Goal: Task Accomplishment & Management: Complete application form

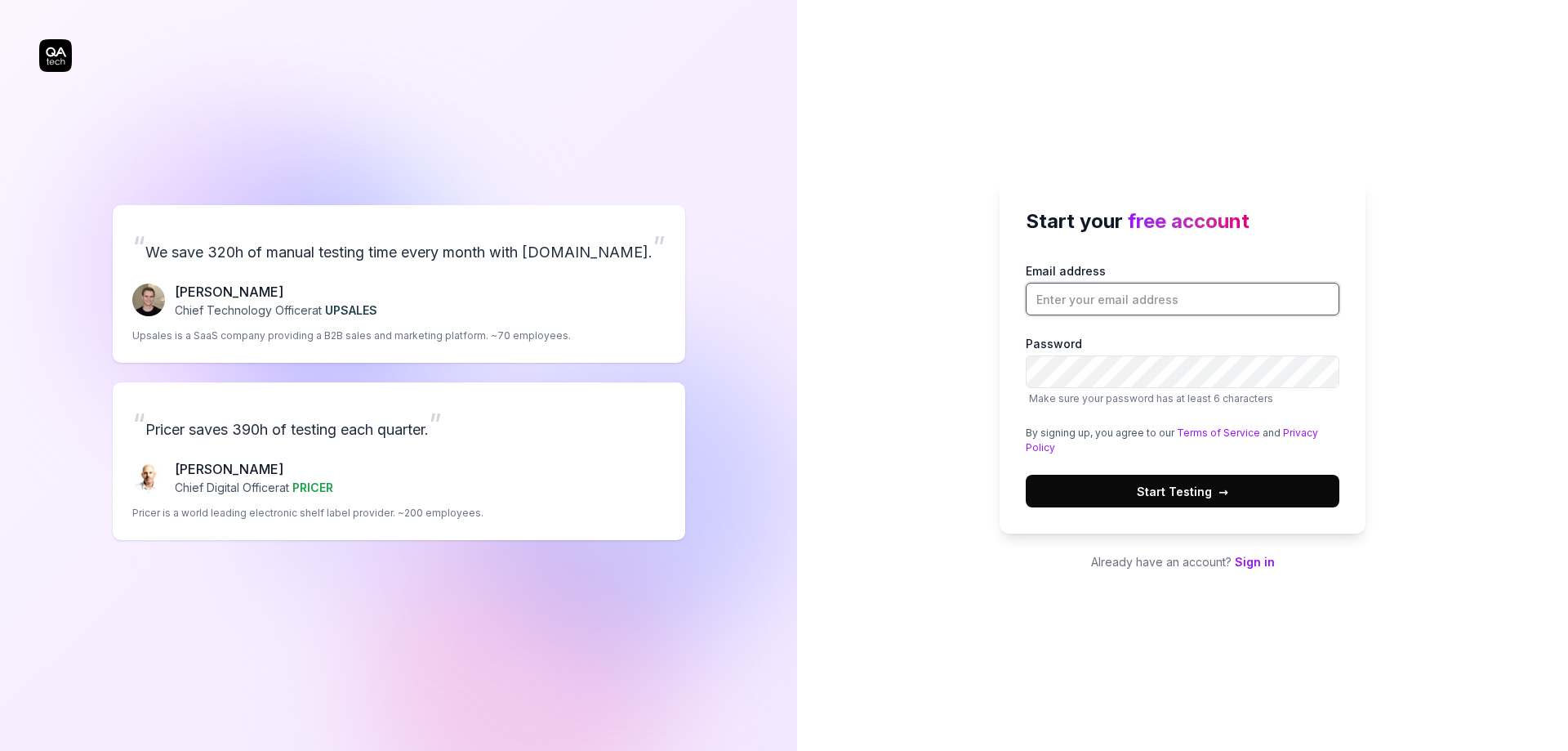
click at [1098, 298] on input "Email address" at bounding box center [1183, 299] width 314 height 32
type input "[EMAIL_ADDRESS][DOMAIN_NAME]"
click at [1151, 485] on span "Start Testing →" at bounding box center [1183, 491] width 91 height 17
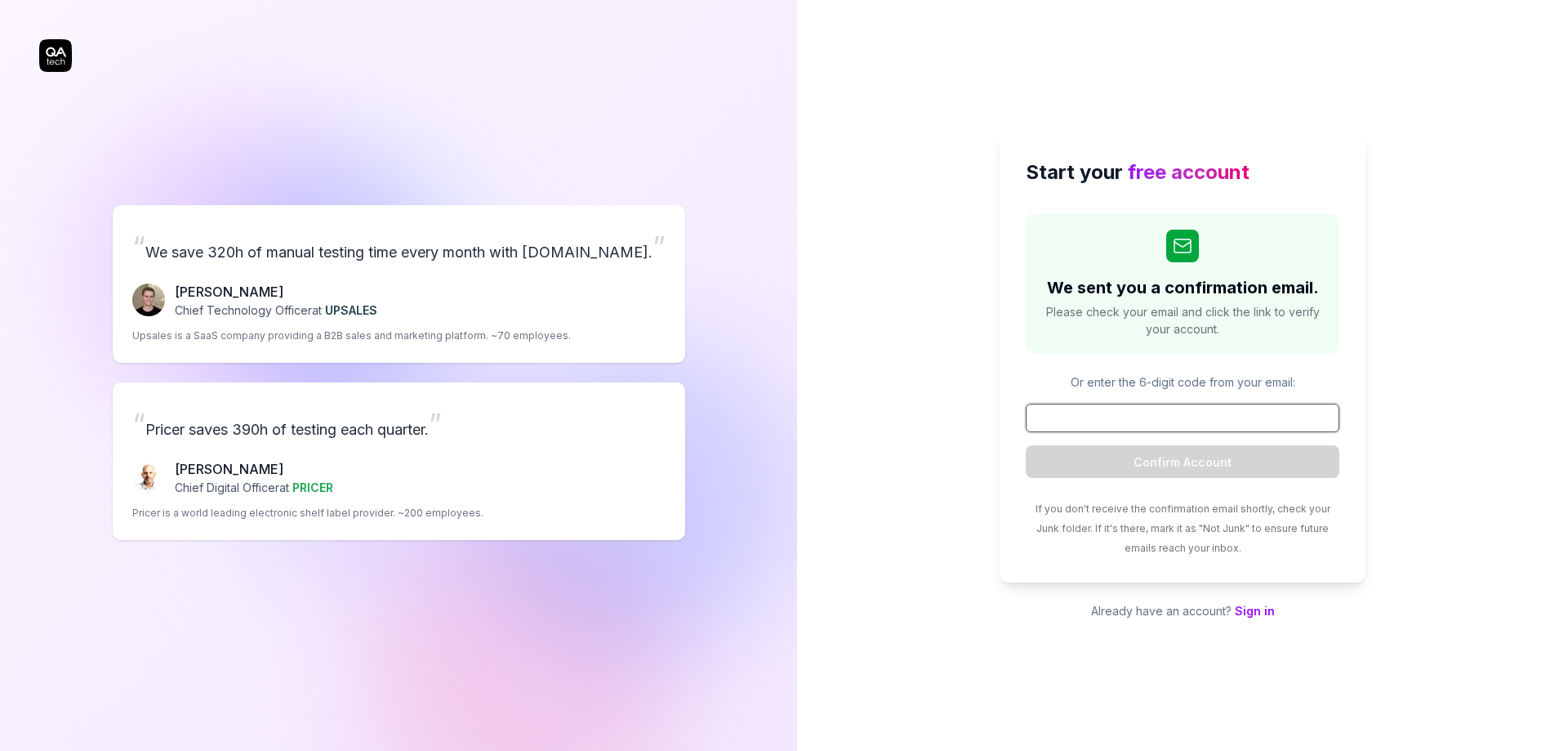
click at [1193, 424] on input at bounding box center [1183, 418] width 314 height 29
click at [1156, 420] on input at bounding box center [1183, 418] width 314 height 29
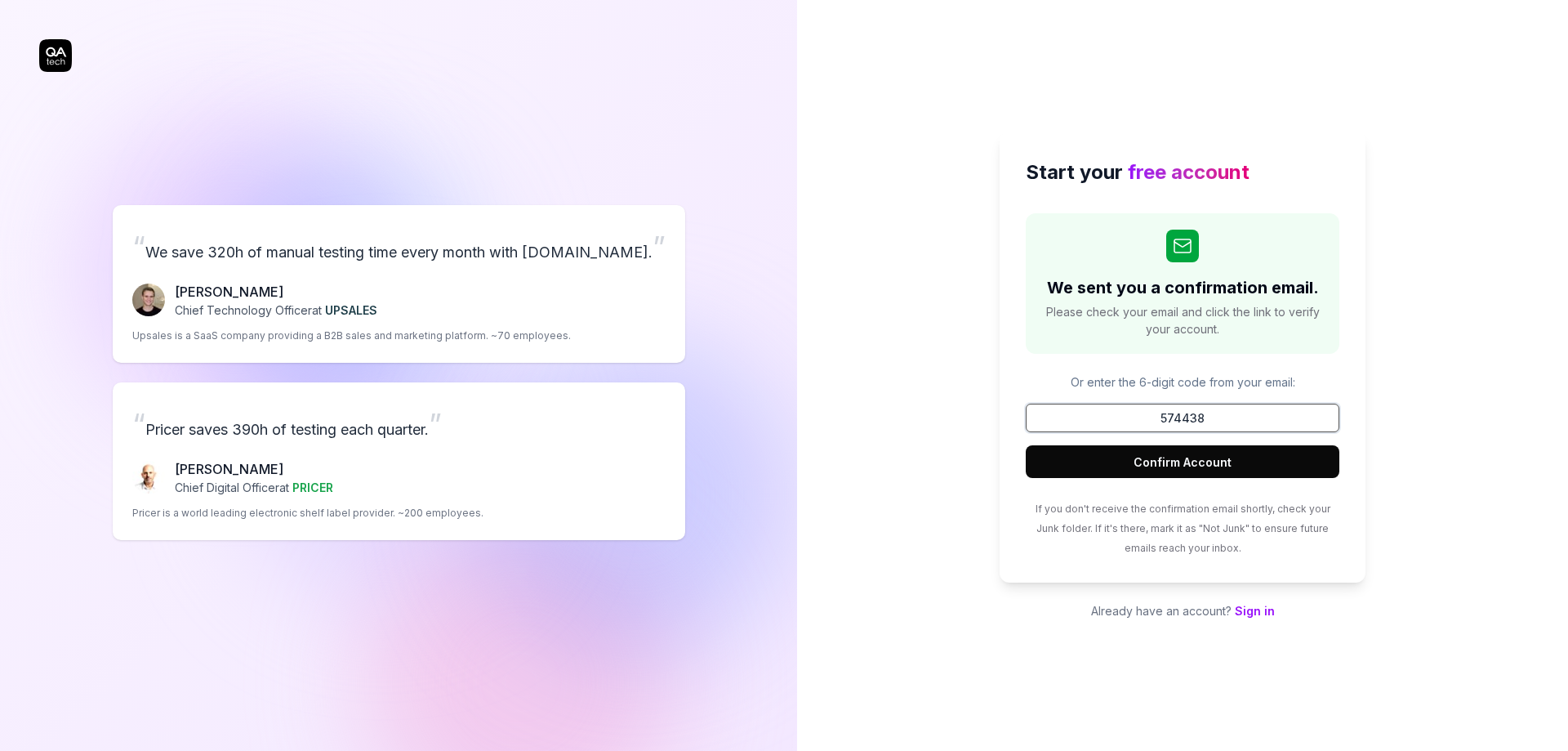
type input "574438"
click at [1174, 460] on button "Confirm Account" at bounding box center [1183, 462] width 314 height 32
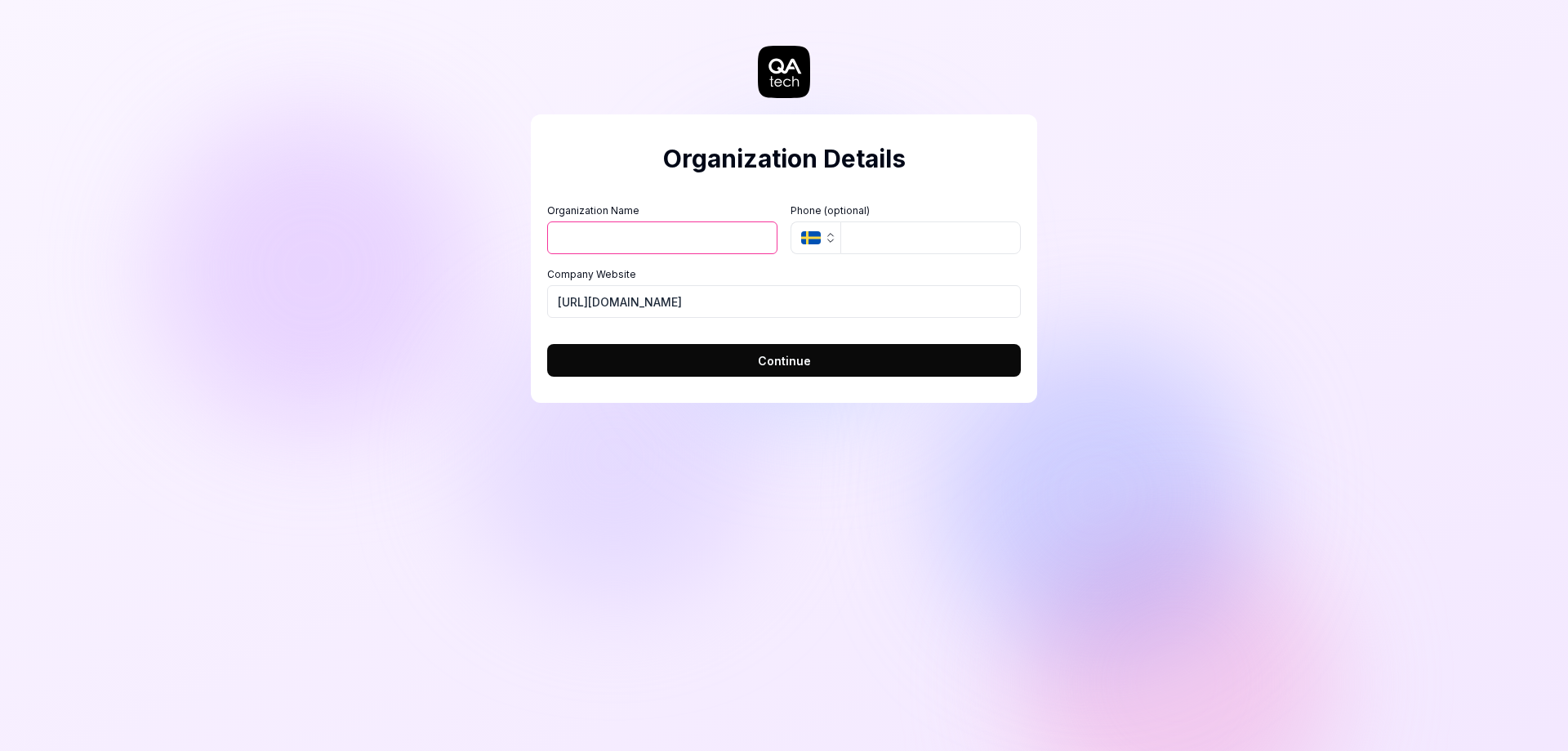
click at [595, 240] on input "Organization Name" at bounding box center [662, 238] width 230 height 32
type input "Empat"
click at [829, 244] on icon "button" at bounding box center [831, 238] width 13 height 13
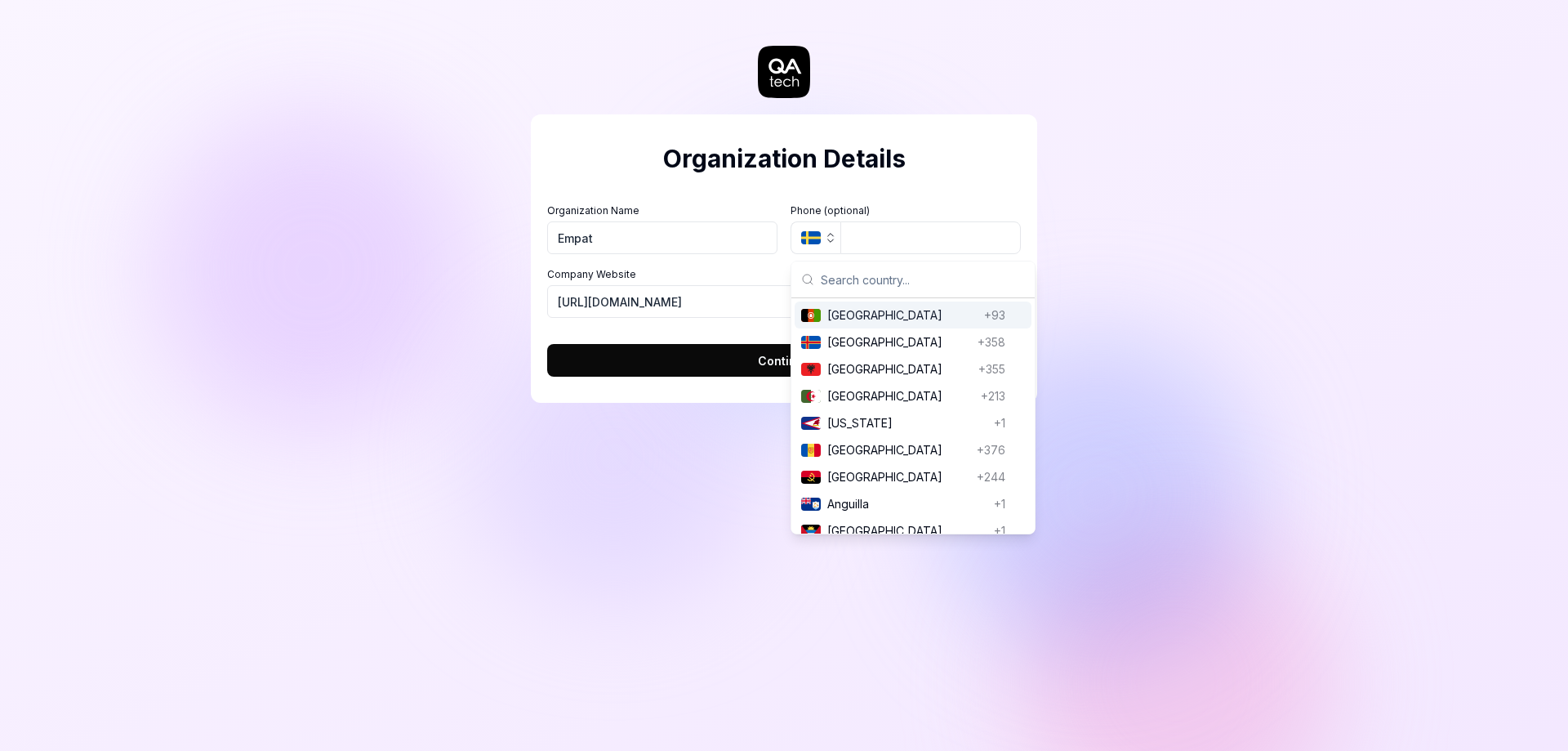
click at [848, 280] on input "text" at bounding box center [923, 280] width 205 height 36
type input "uk"
click at [865, 320] on span "[GEOGRAPHIC_DATA]" at bounding box center [899, 315] width 143 height 17
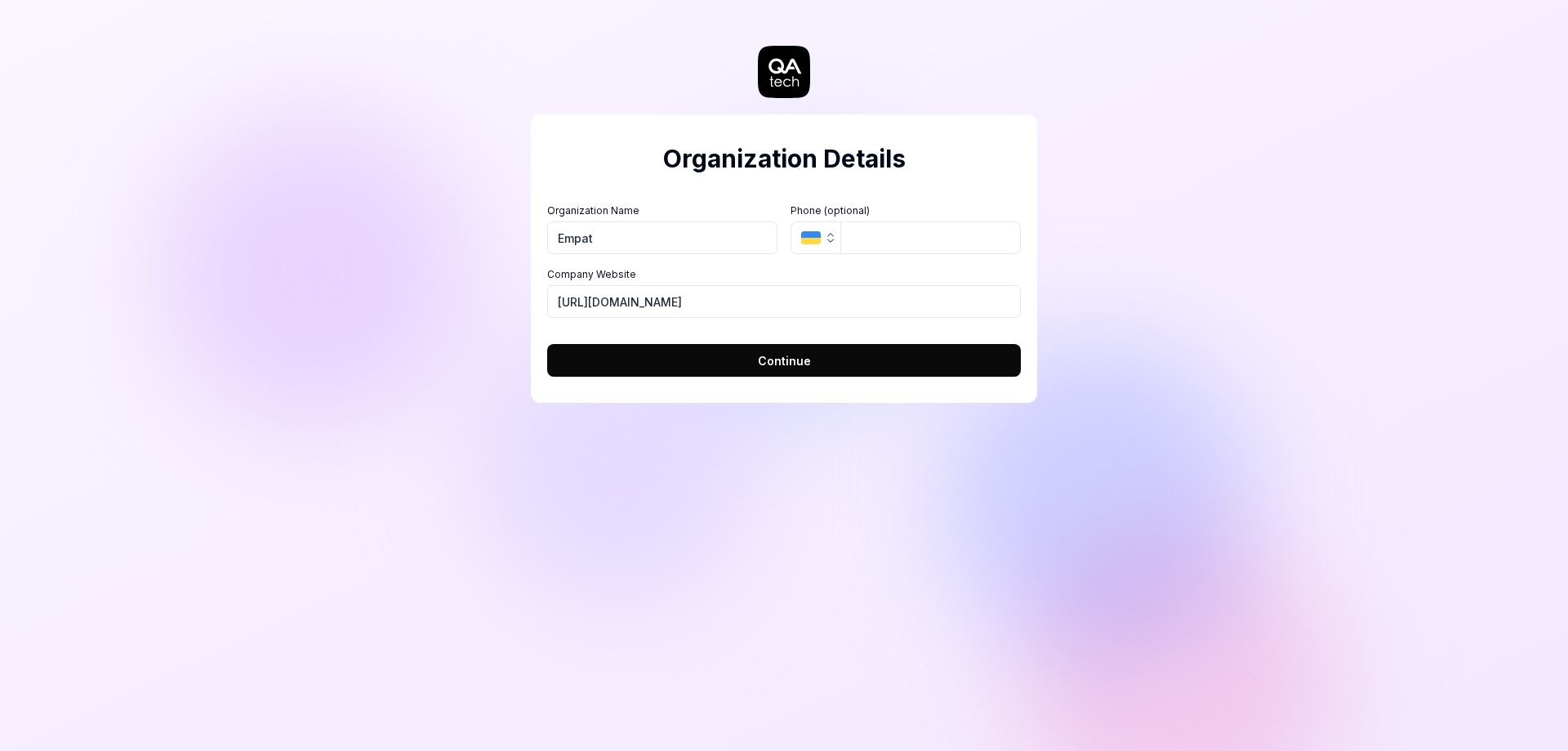
click at [774, 363] on span "Continue" at bounding box center [785, 361] width 53 height 17
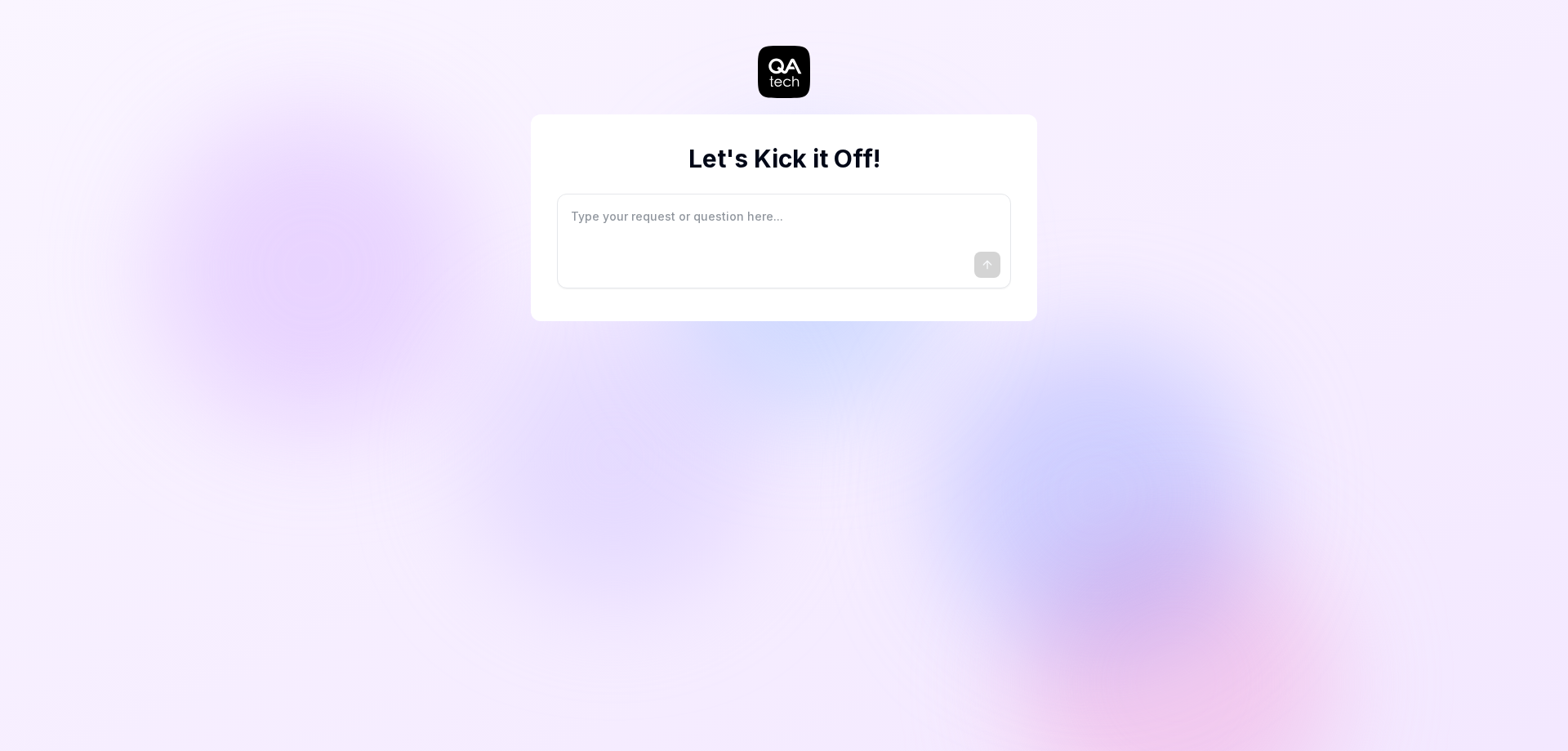
type textarea "*"
type textarea "I"
type textarea "*"
type textarea "I"
type textarea "*"
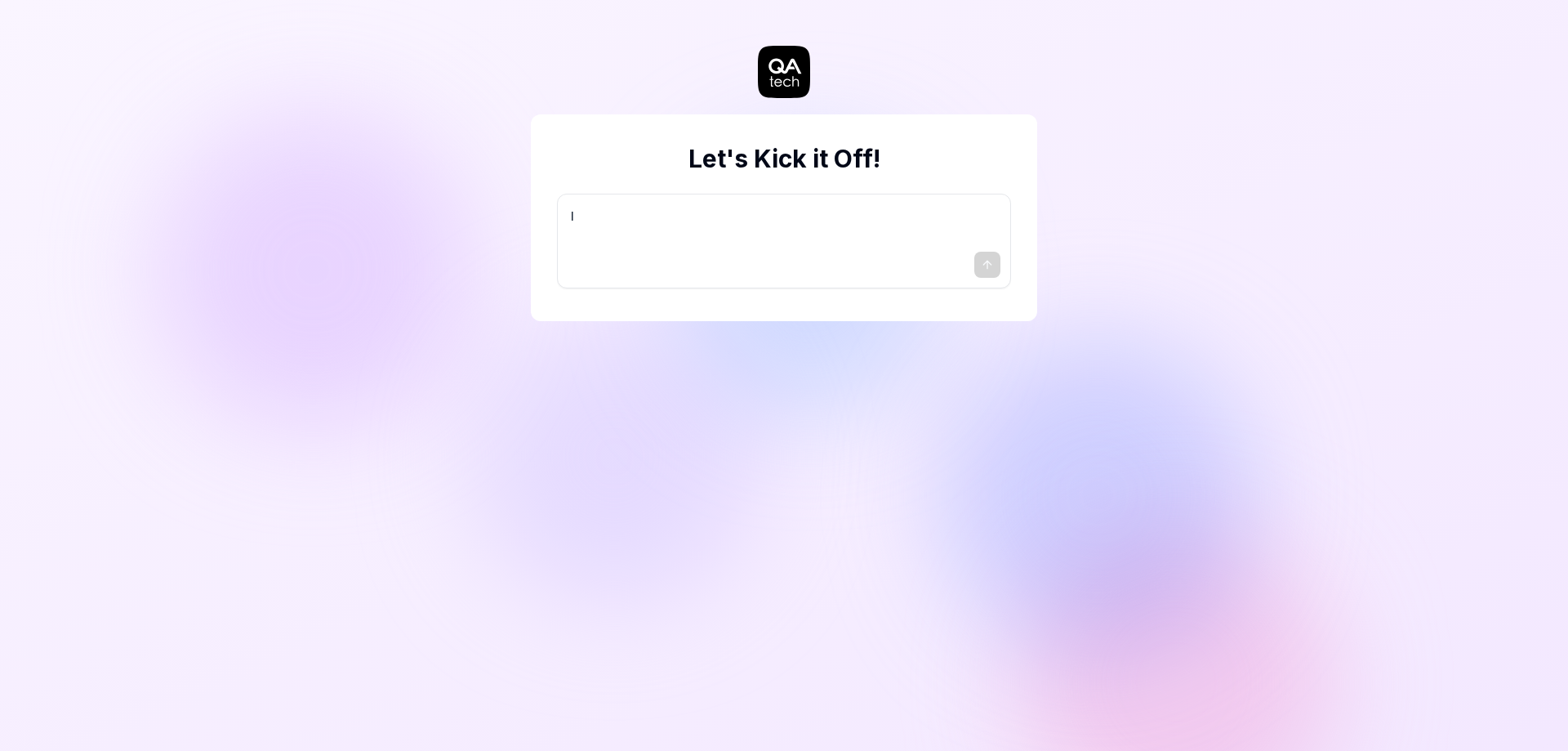
type textarea "I w"
type textarea "*"
type textarea "I wa"
type textarea "*"
type textarea "I wan"
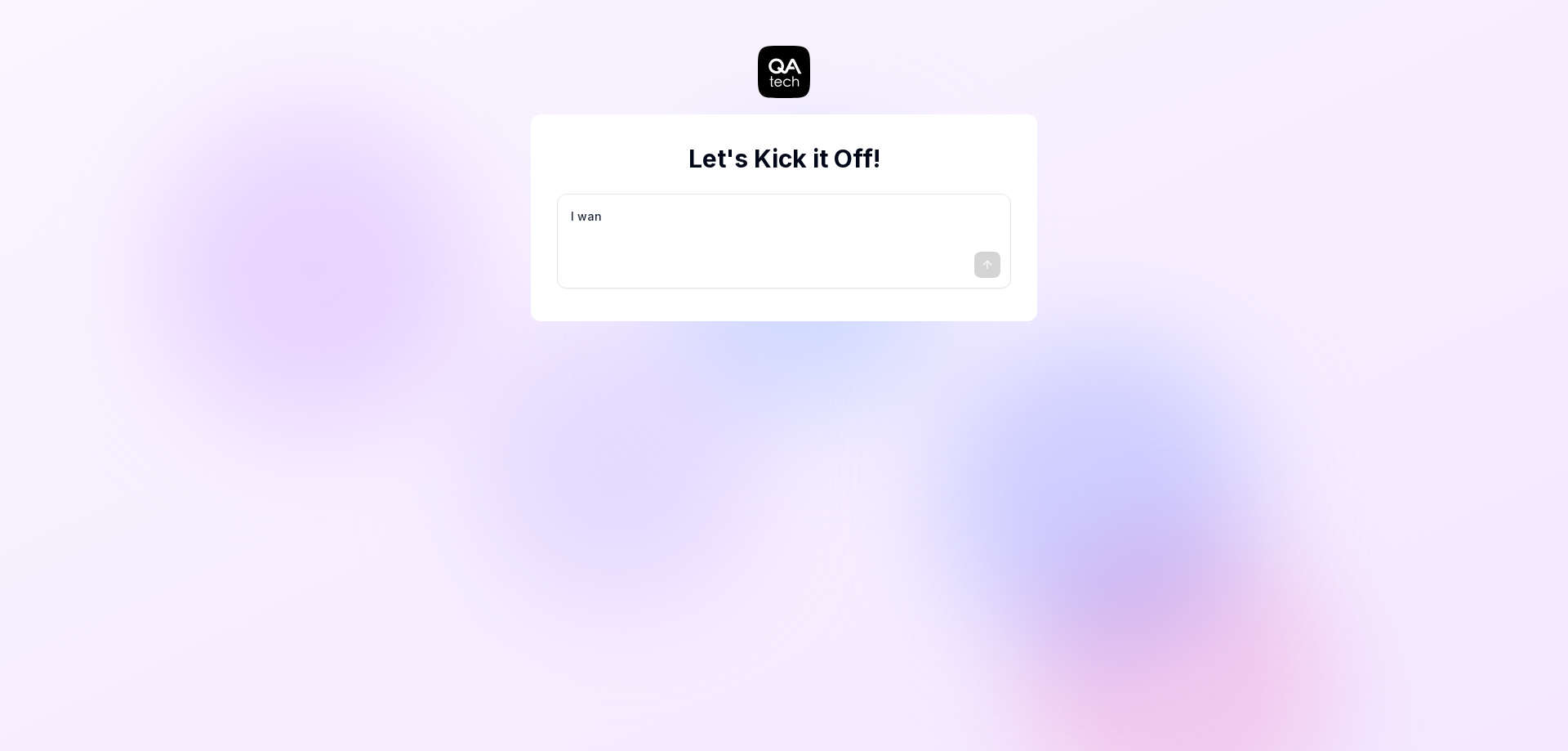
type textarea "*"
type textarea "I want"
type textarea "*"
type textarea "I want"
type textarea "*"
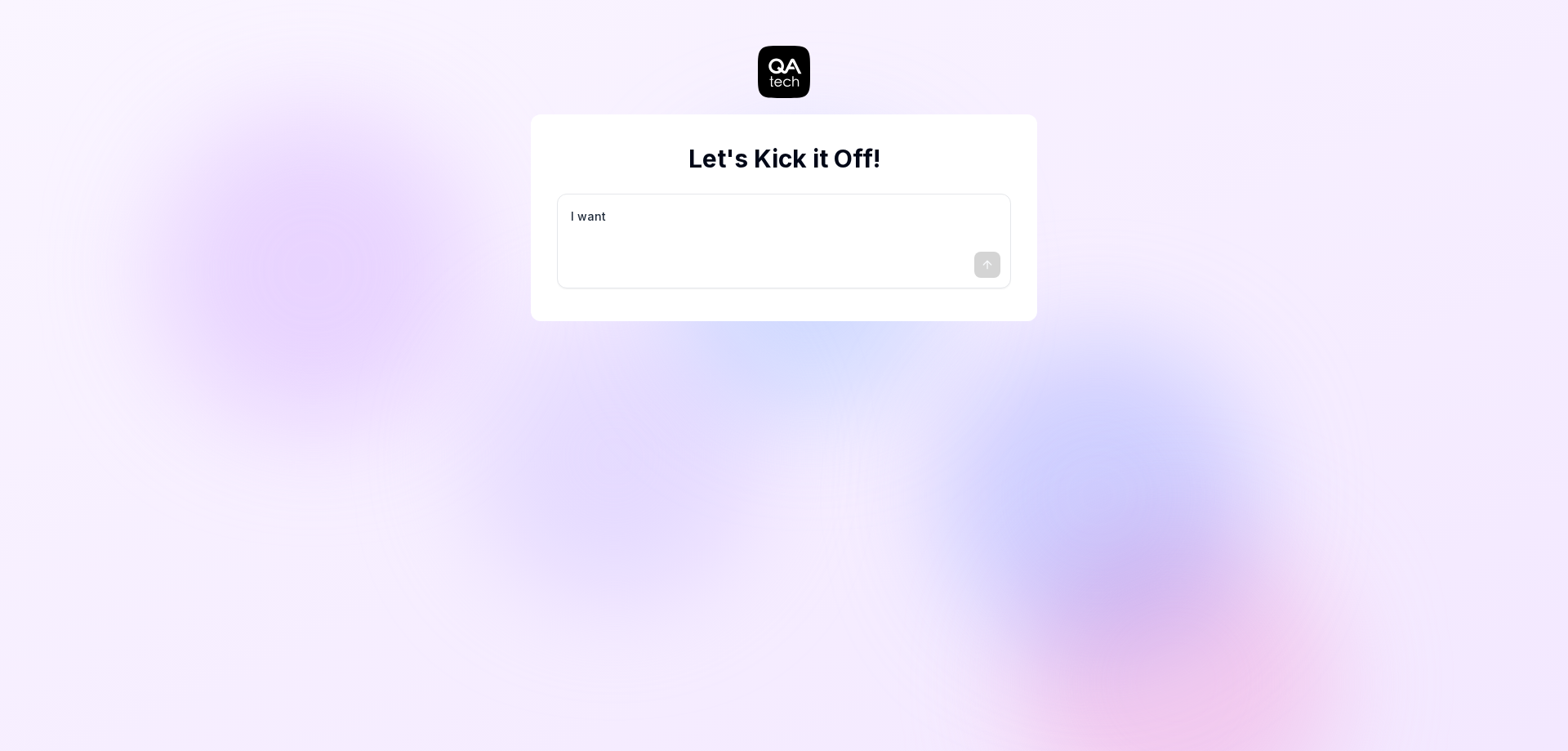
type textarea "I want a"
type textarea "*"
type textarea "I want a"
type textarea "*"
type textarea "I want a g"
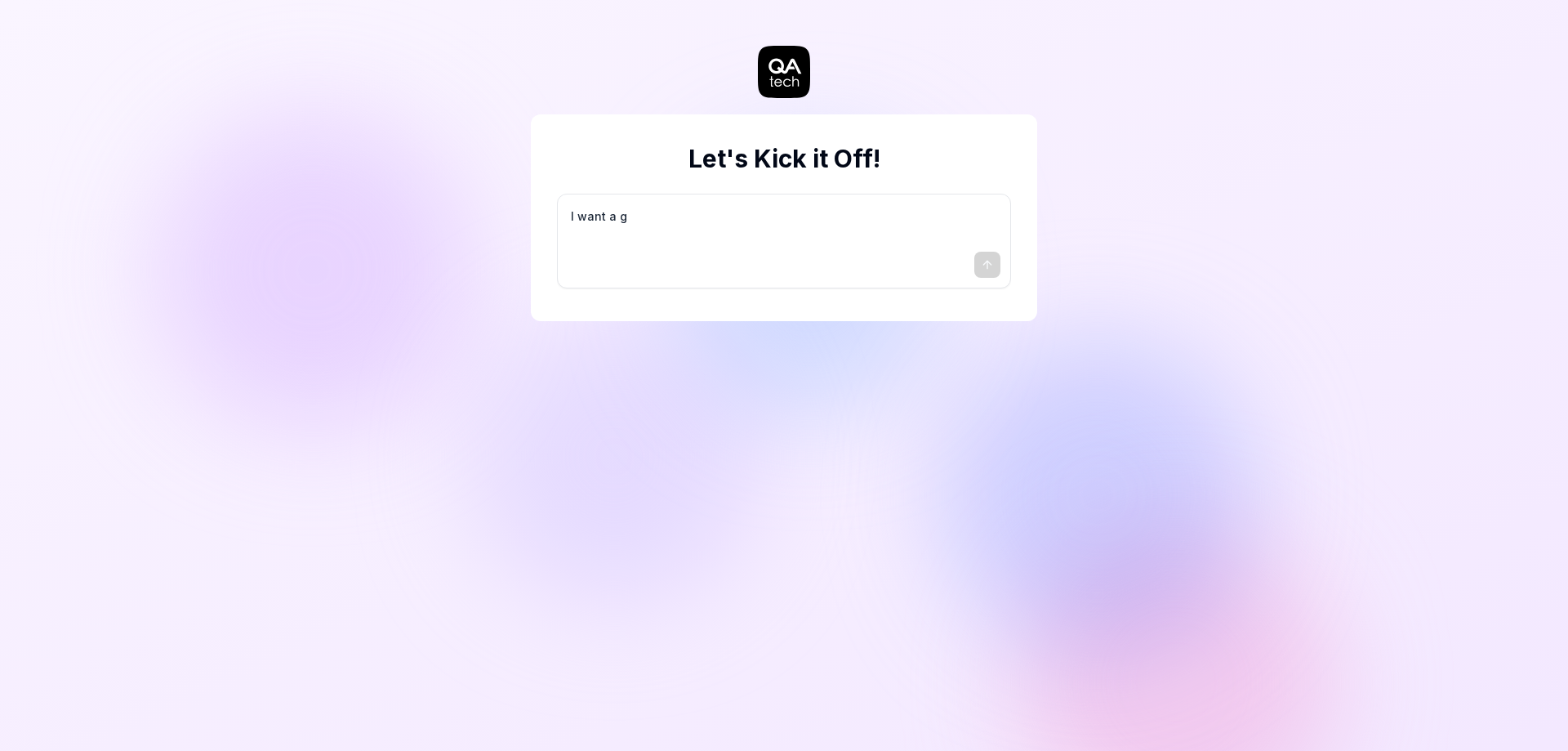
type textarea "*"
type textarea "I want a go"
type textarea "*"
type textarea "I want a goo"
type textarea "*"
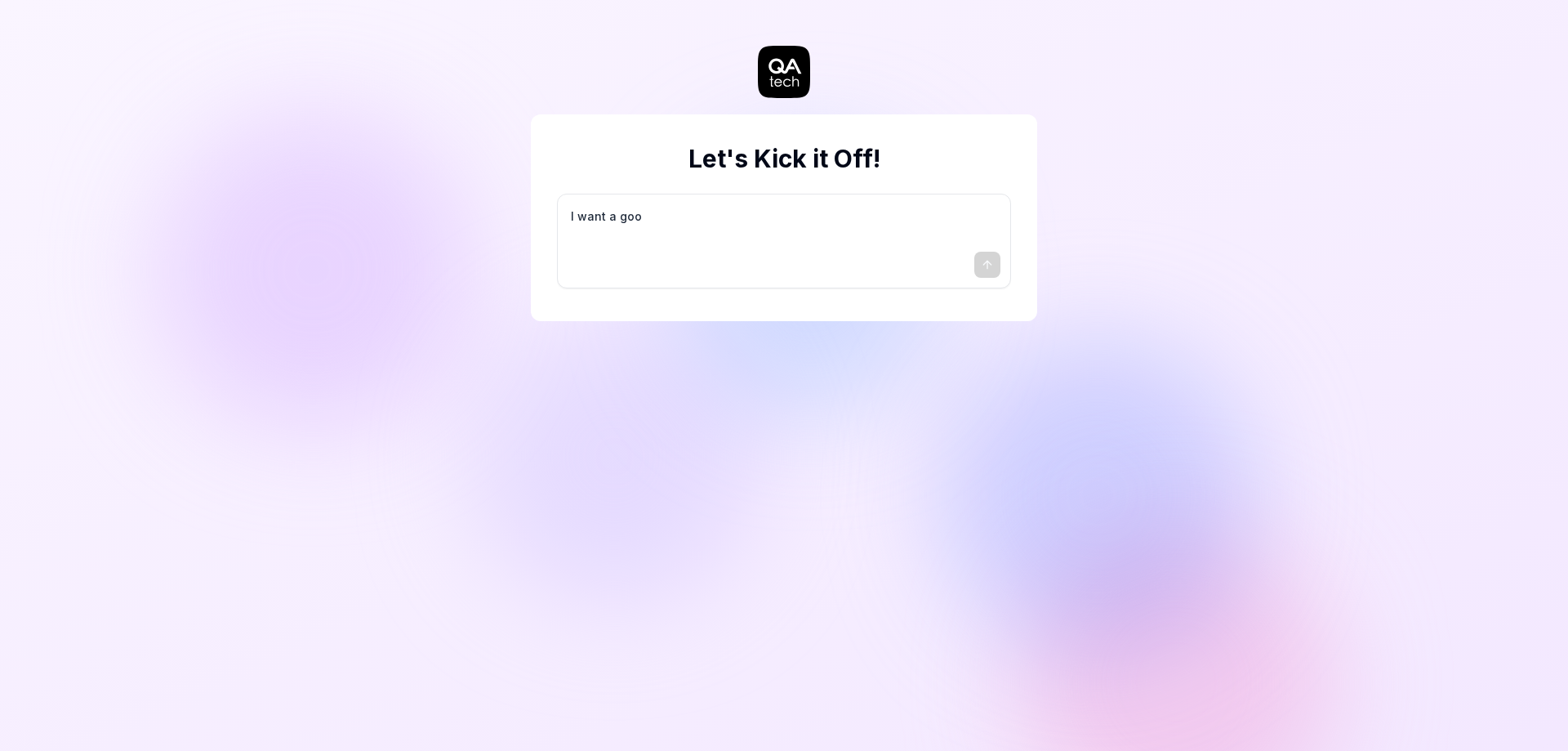
type textarea "I want a good"
type textarea "*"
type textarea "I want a good"
type textarea "*"
type textarea "I want a good t"
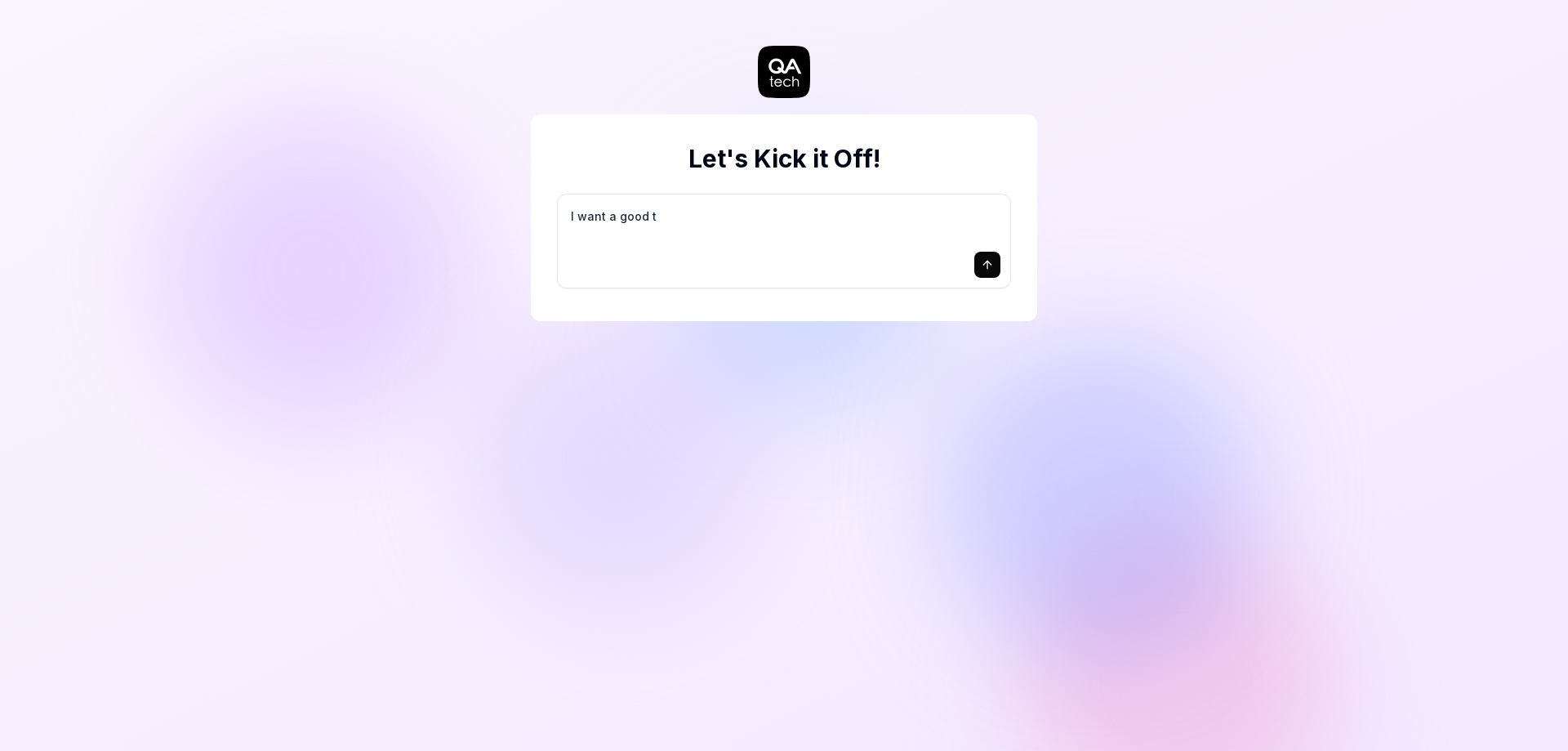
type textarea "*"
type textarea "I want a good te"
type textarea "*"
type textarea "I want a good tes"
type textarea "*"
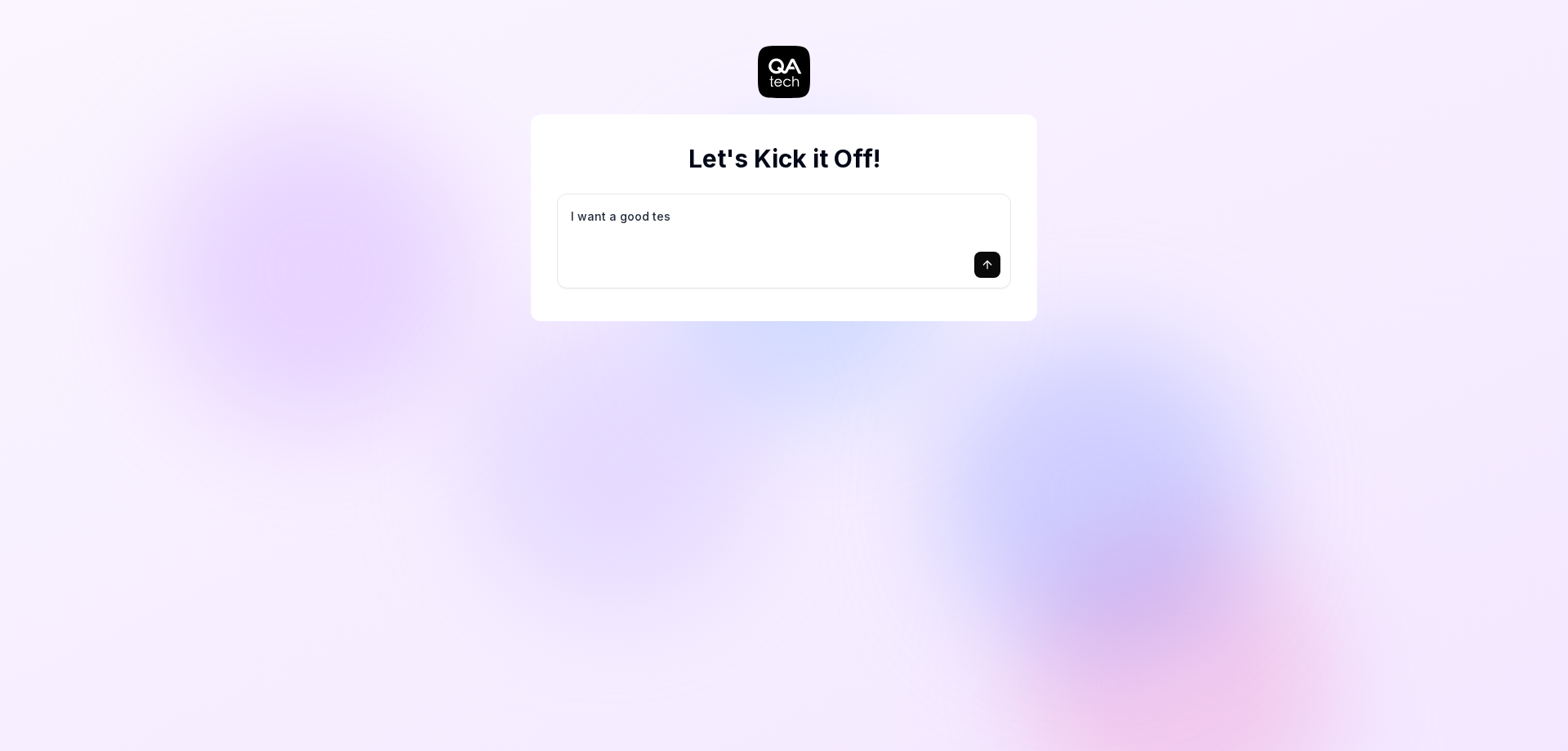
type textarea "I want a good test"
type textarea "*"
type textarea "I want a good test"
type textarea "*"
type textarea "I want a good test s"
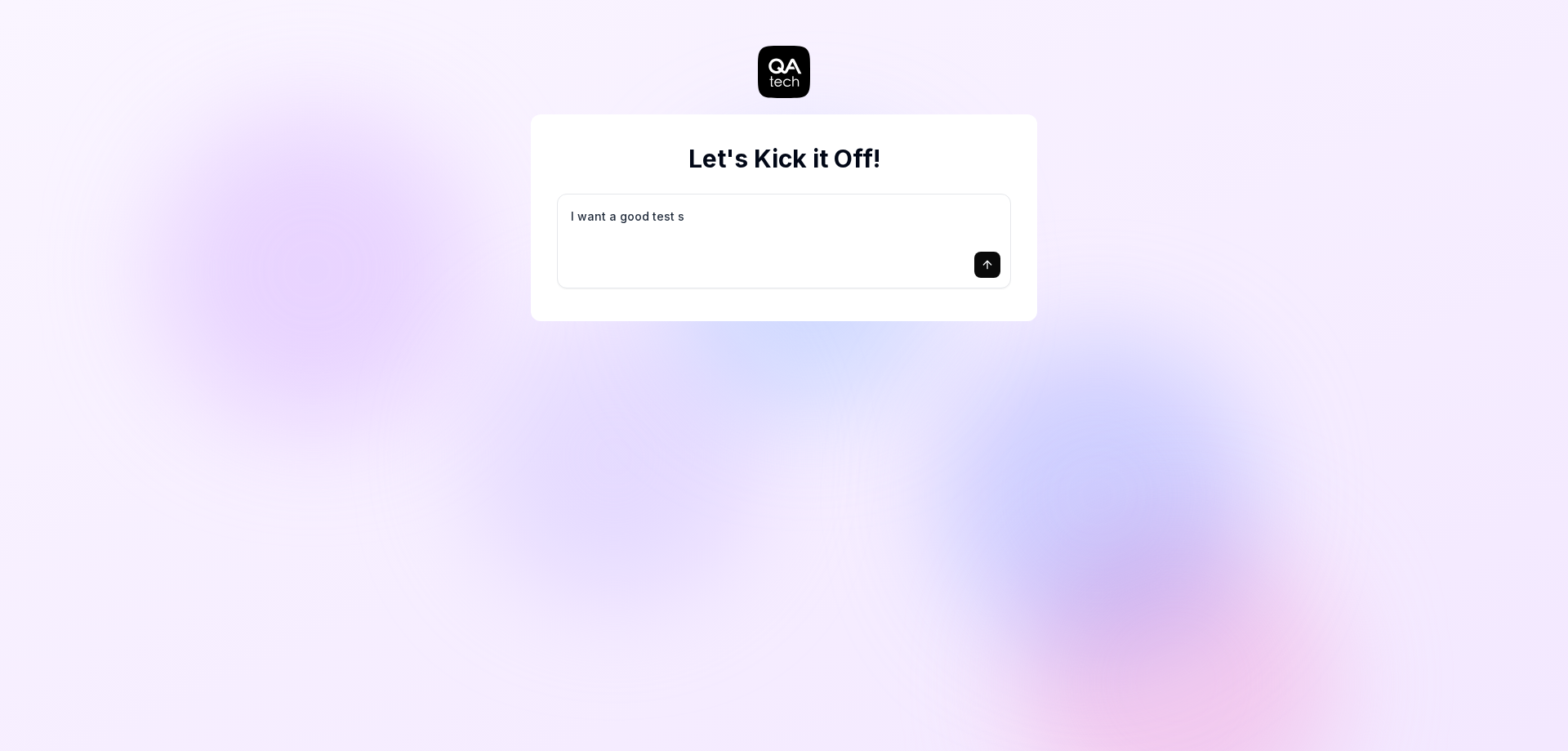
type textarea "*"
type textarea "I want a good test se"
type textarea "*"
type textarea "I want a good test set"
type textarea "*"
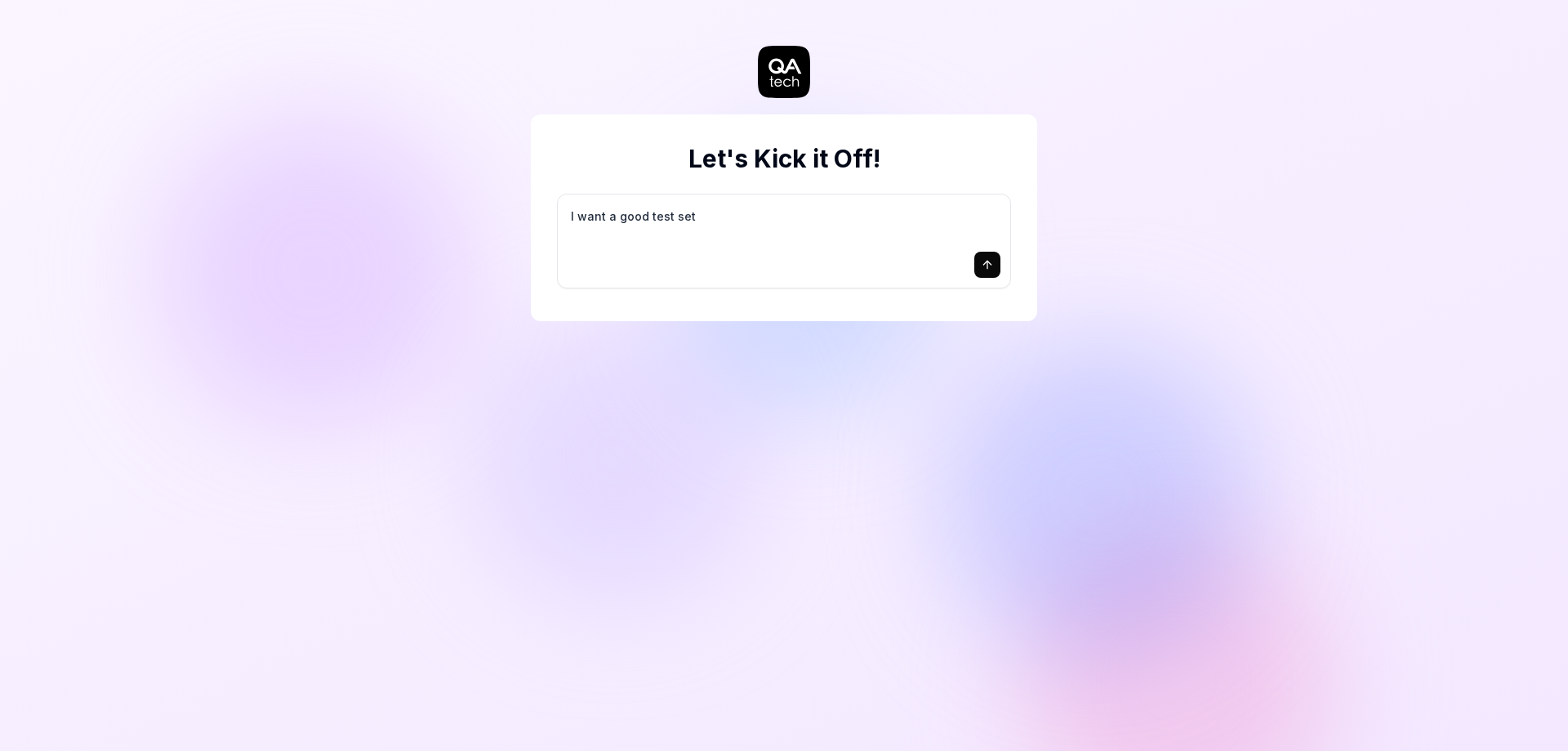
type textarea "I want a good test setu"
type textarea "*"
type textarea "I want a good test setup"
type textarea "*"
type textarea "I want a good test setup"
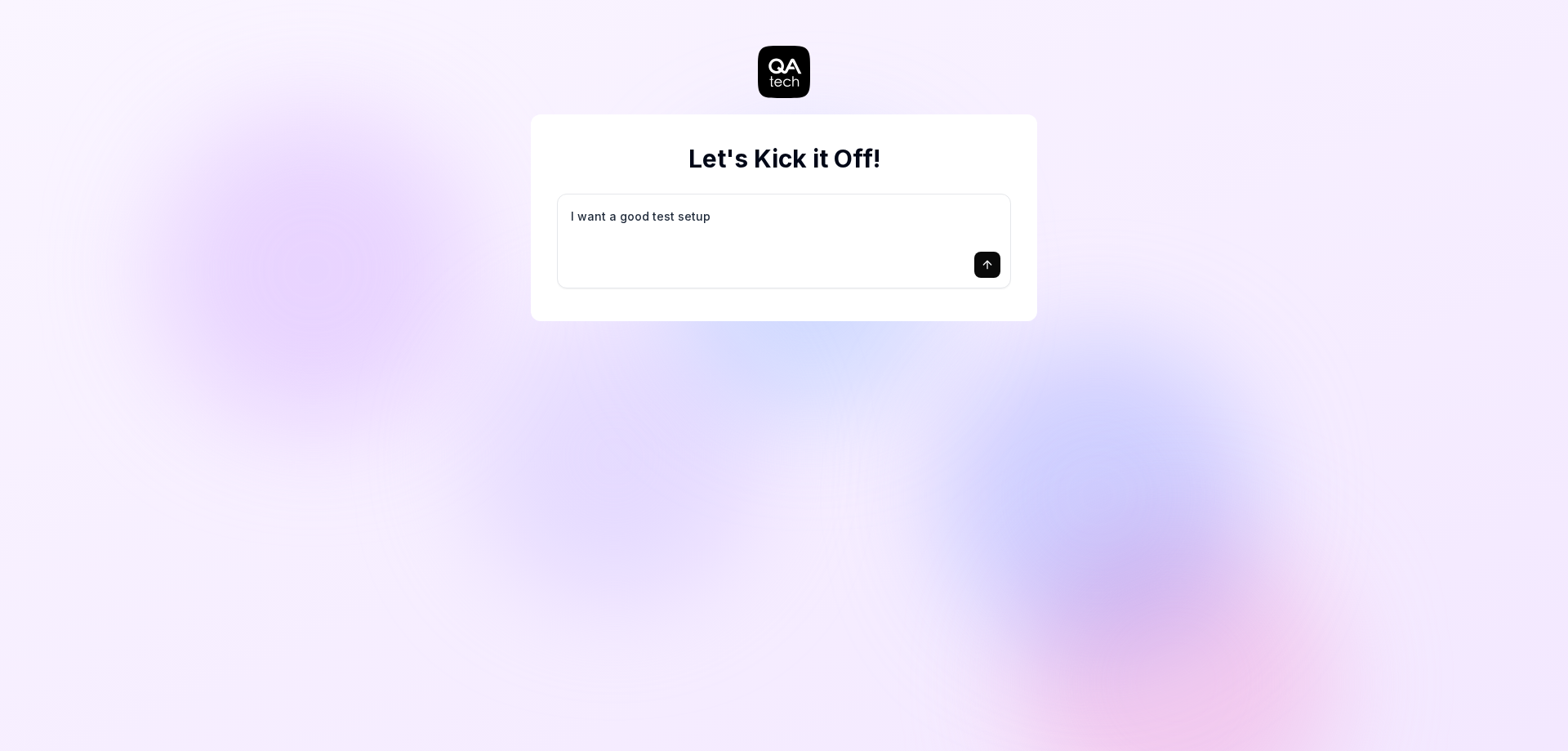
type textarea "*"
type textarea "I want a good test setup f"
type textarea "*"
type textarea "I want a good test setup fo"
type textarea "*"
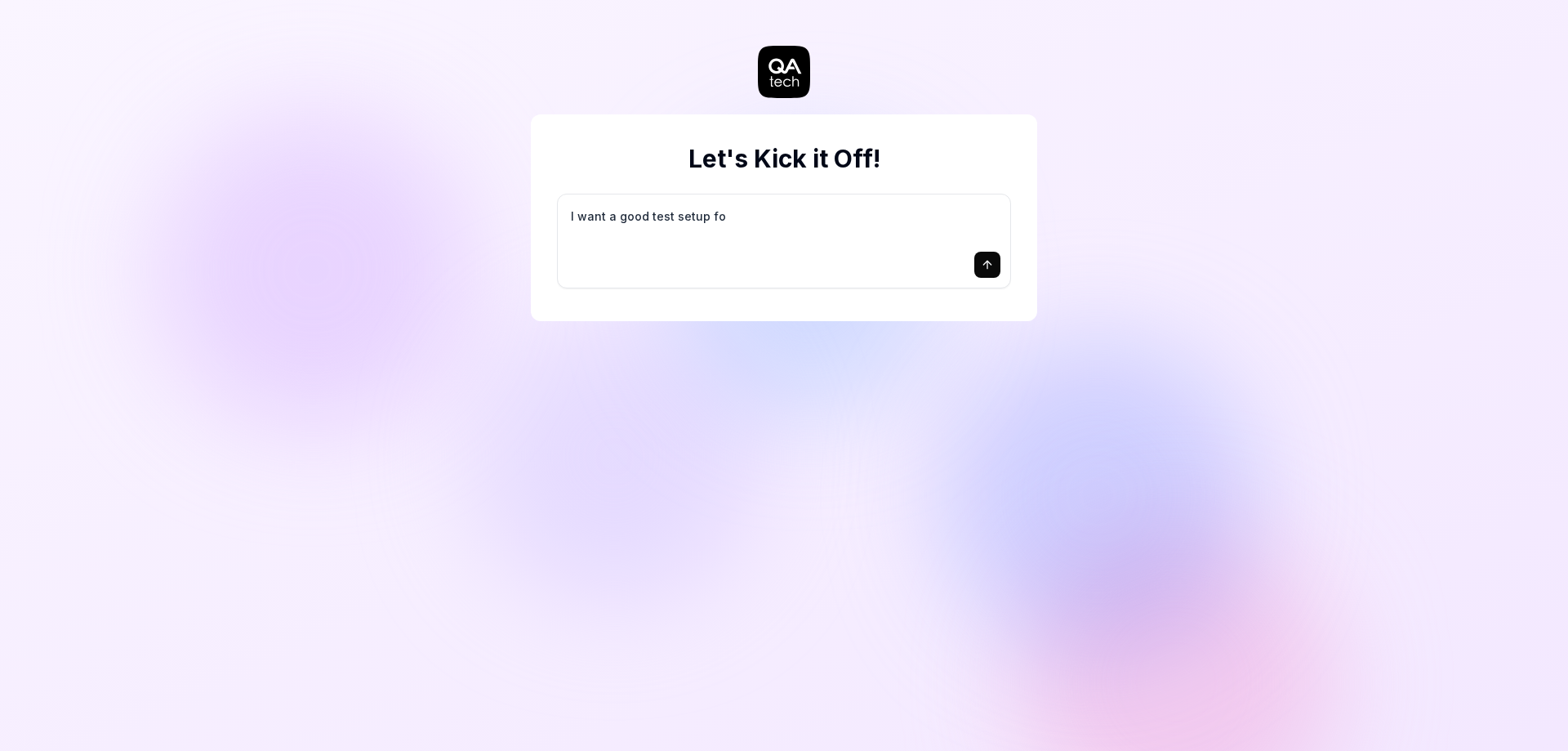
type textarea "I want a good test setup for"
type textarea "*"
type textarea "I want a good test setup for"
type textarea "*"
type textarea "I want a good test setup for m"
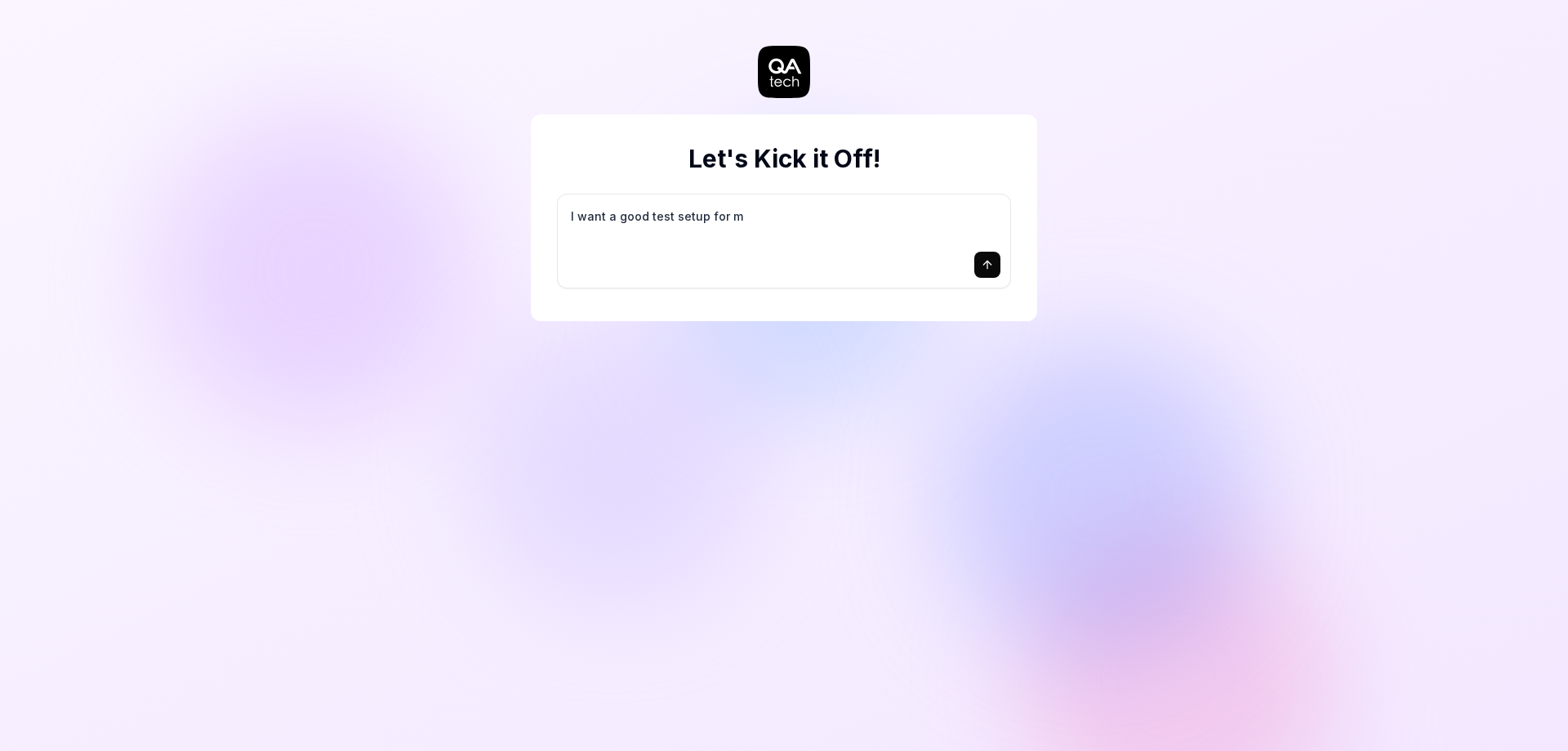
type textarea "*"
type textarea "I want a good test setup for my"
type textarea "*"
type textarea "I want a good test setup for my"
type textarea "*"
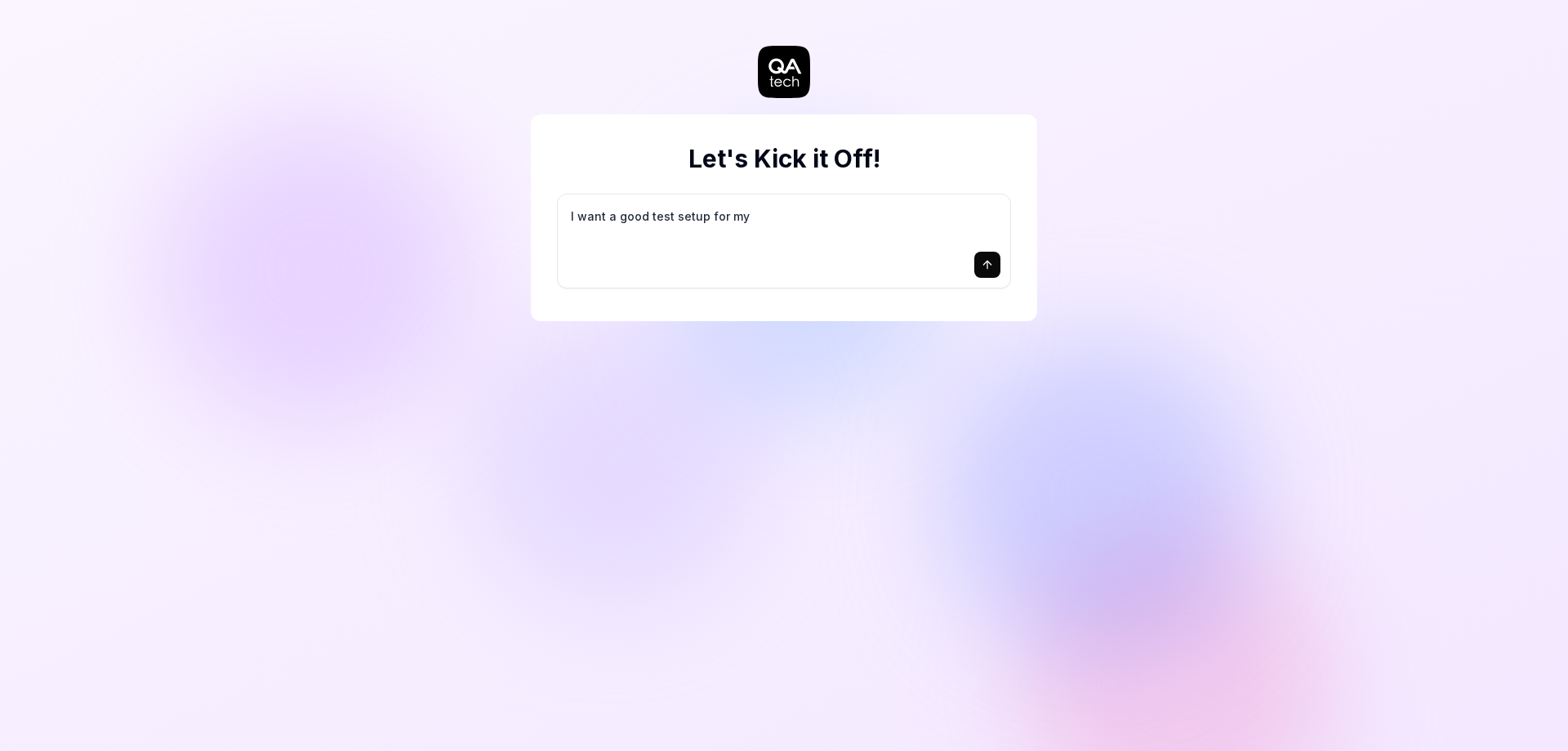
type textarea "I want a good test setup for my s"
type textarea "*"
type textarea "I want a good test setup for my si"
type textarea "*"
type textarea "I want a good test setup for my sit"
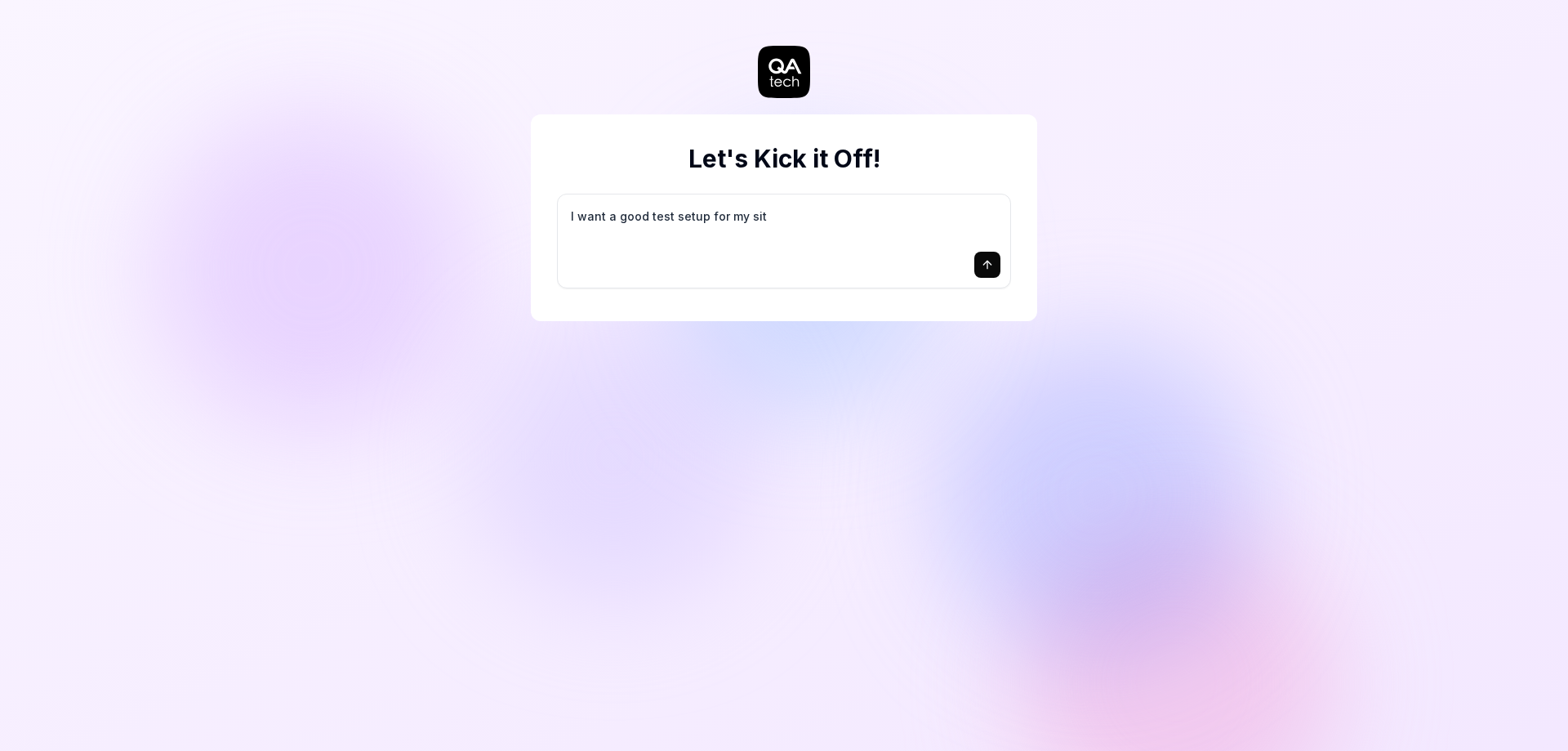
type textarea "*"
type textarea "I want a good test setup for my site"
type textarea "*"
type textarea "I want a good test setup for my site"
type textarea "*"
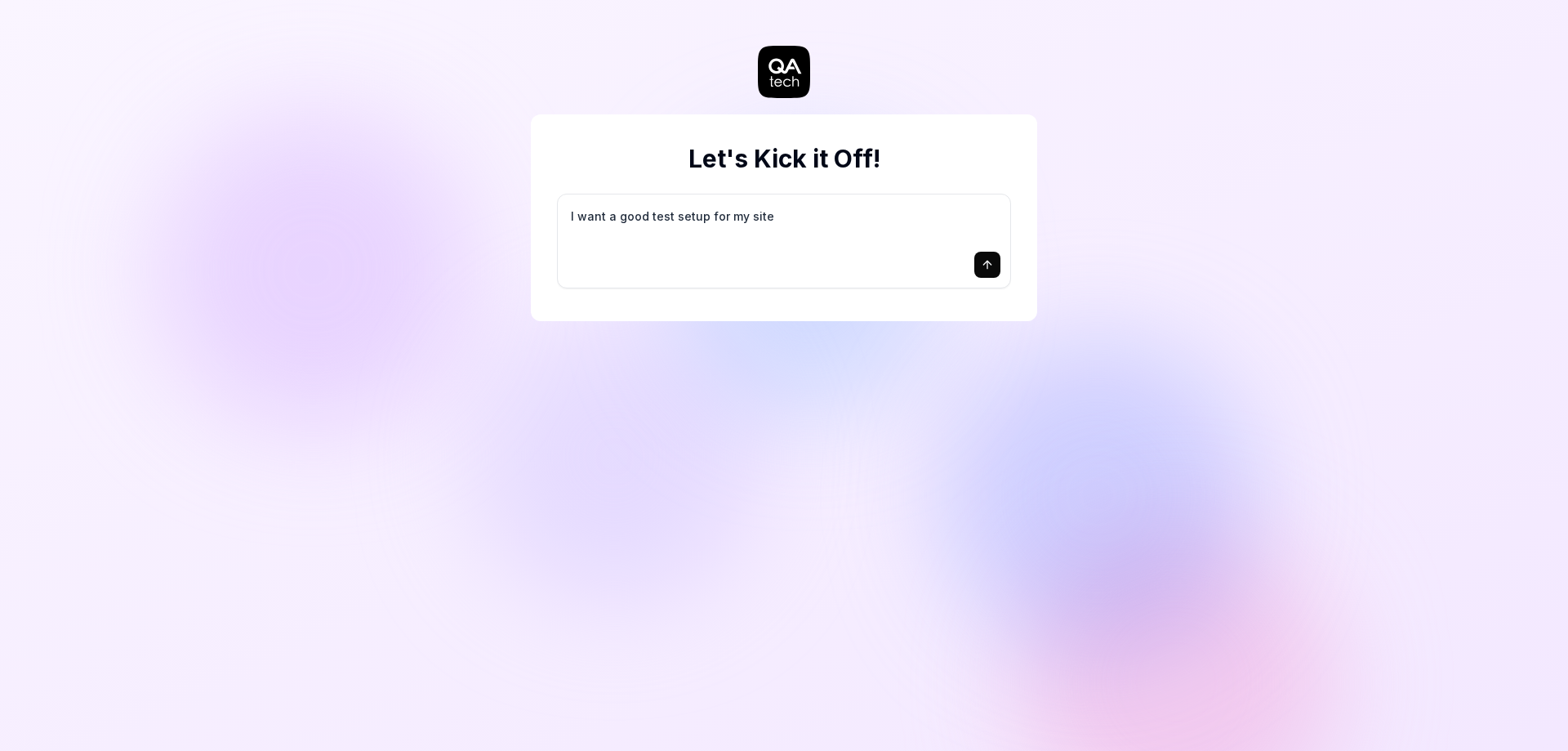
type textarea "I want a good test setup for my site -"
type textarea "*"
type textarea "I want a good test setup for my site -"
type textarea "*"
type textarea "I want a good test setup for my site - h"
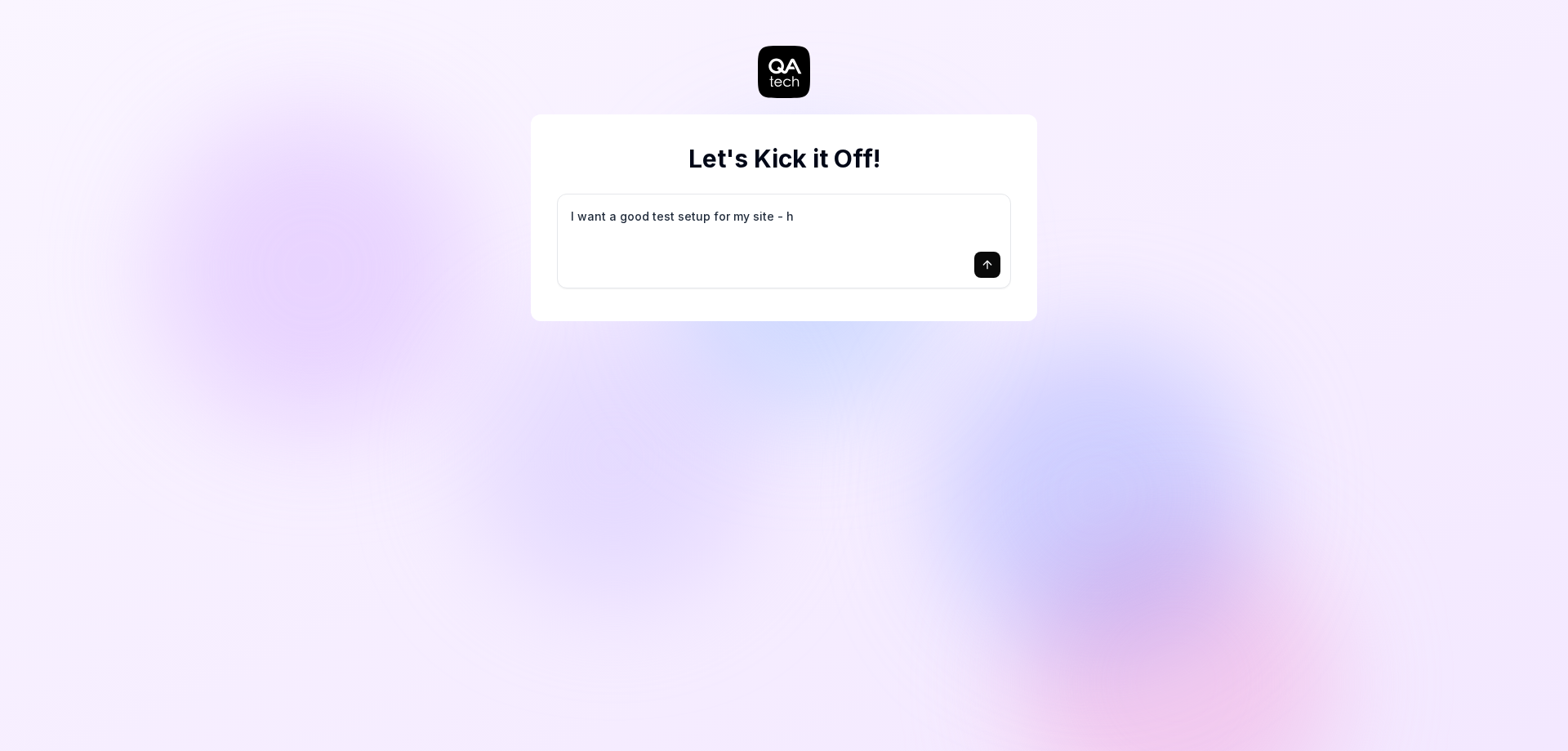
type textarea "*"
type textarea "I want a good test setup for my site - he"
type textarea "*"
type textarea "I want a good test setup for my site - hel"
type textarea "*"
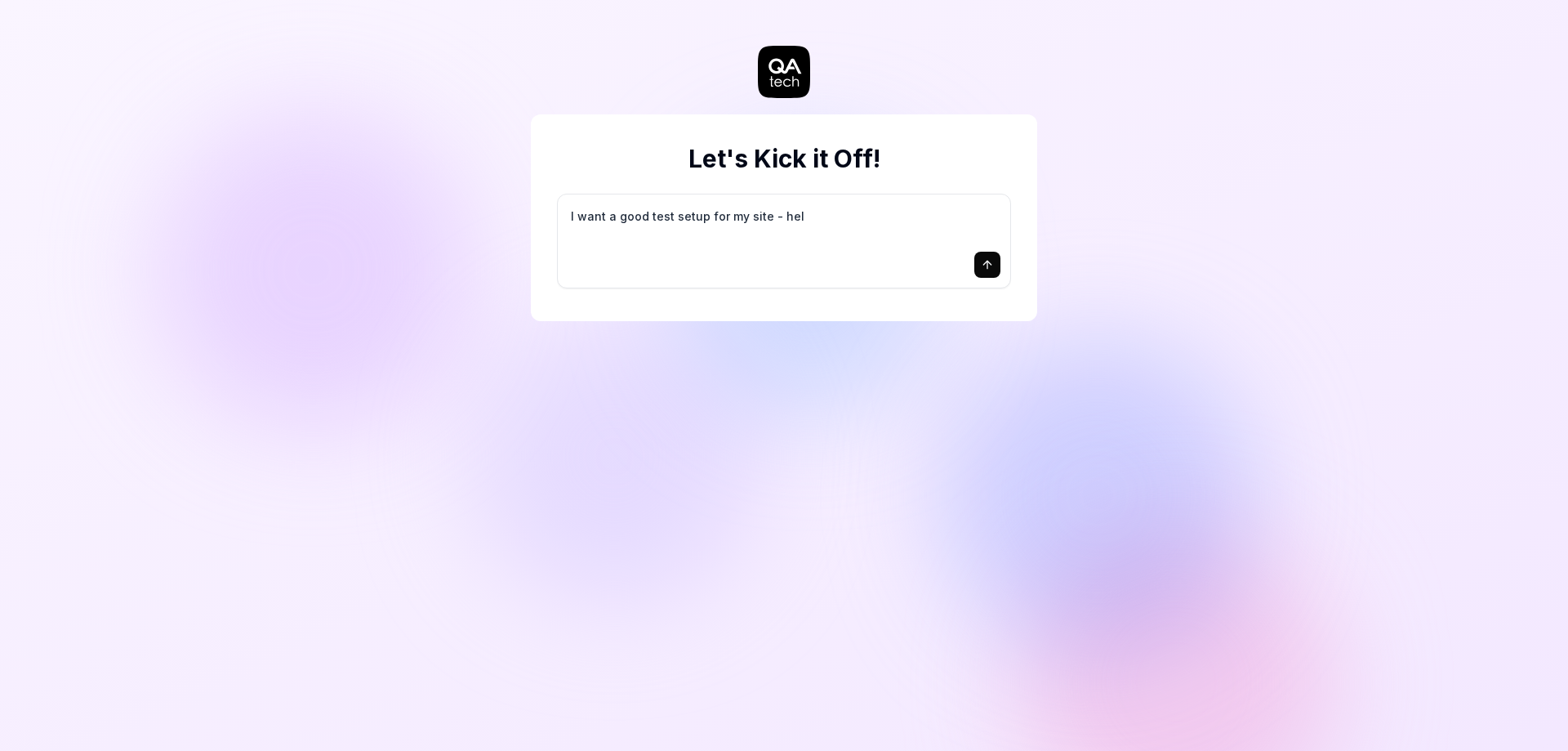
type textarea "I want a good test setup for my site - help"
type textarea "*"
type textarea "I want a good test setup for my site - help"
type textarea "*"
type textarea "I want a good test setup for my site - help m"
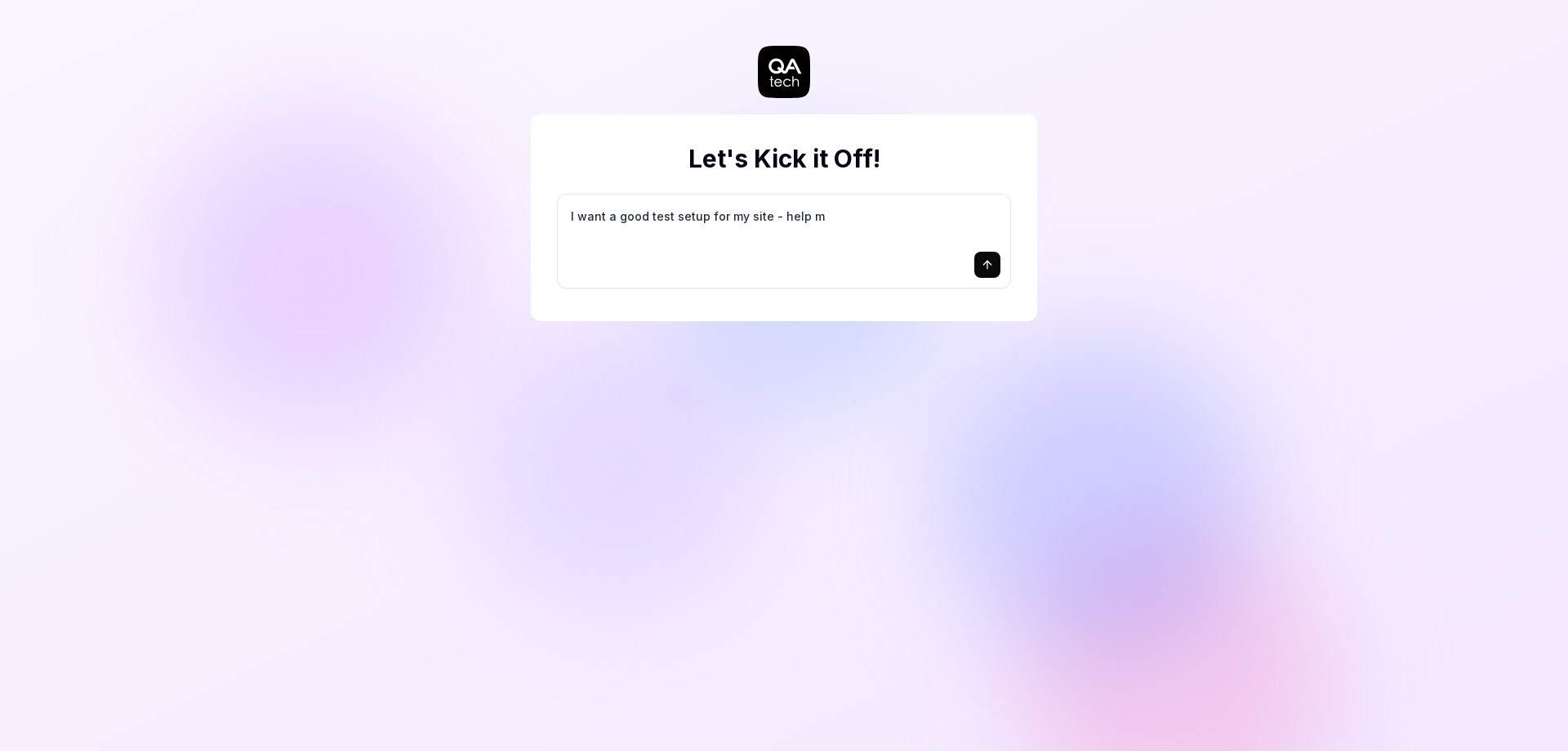
type textarea "*"
type textarea "I want a good test setup for my site - help me"
type textarea "*"
type textarea "I want a good test setup for my site - help me"
type textarea "*"
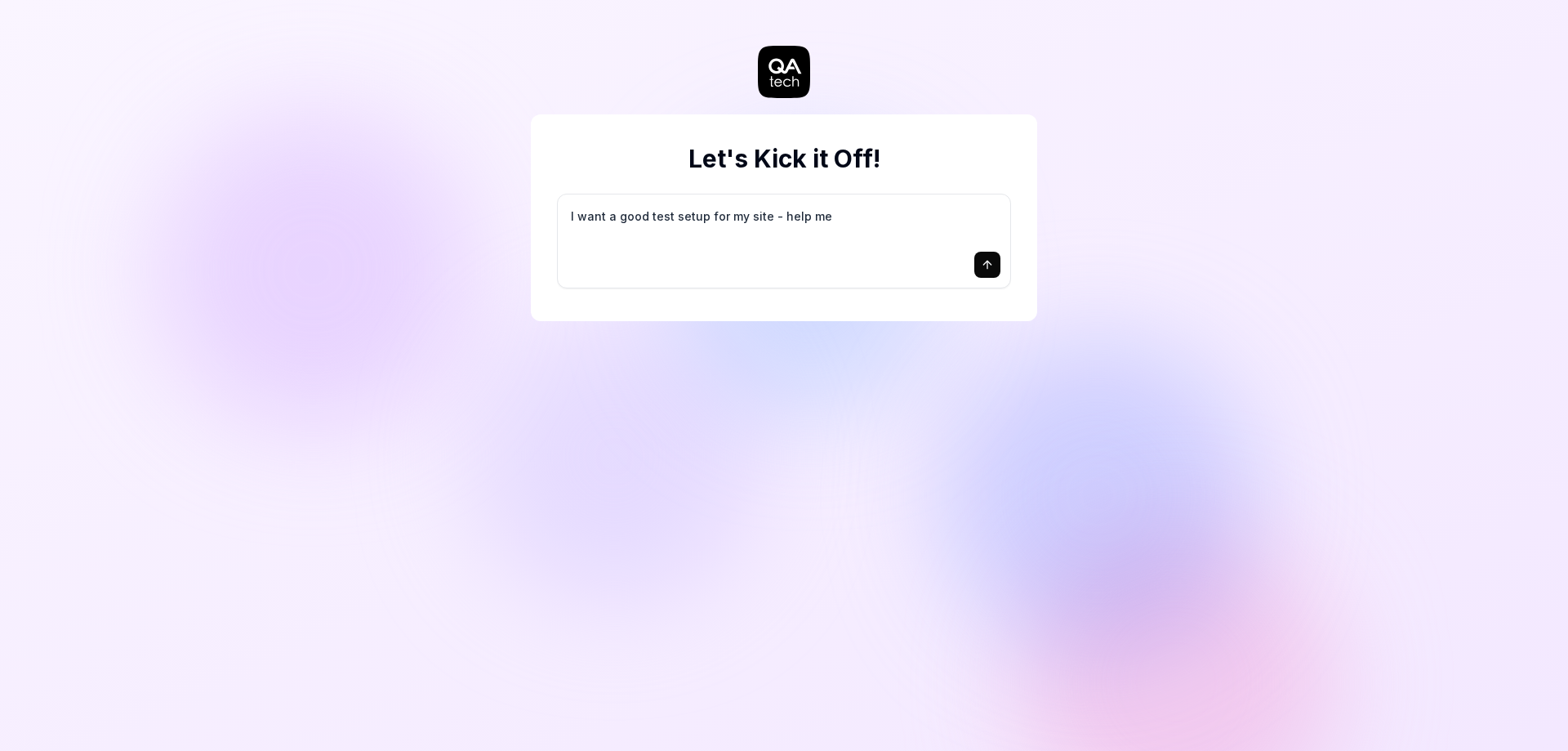
type textarea "I want a good test setup for my site - help me c"
type textarea "*"
type textarea "I want a good test setup for my site - help me cr"
type textarea "*"
type textarea "I want a good test setup for my site - help me cre"
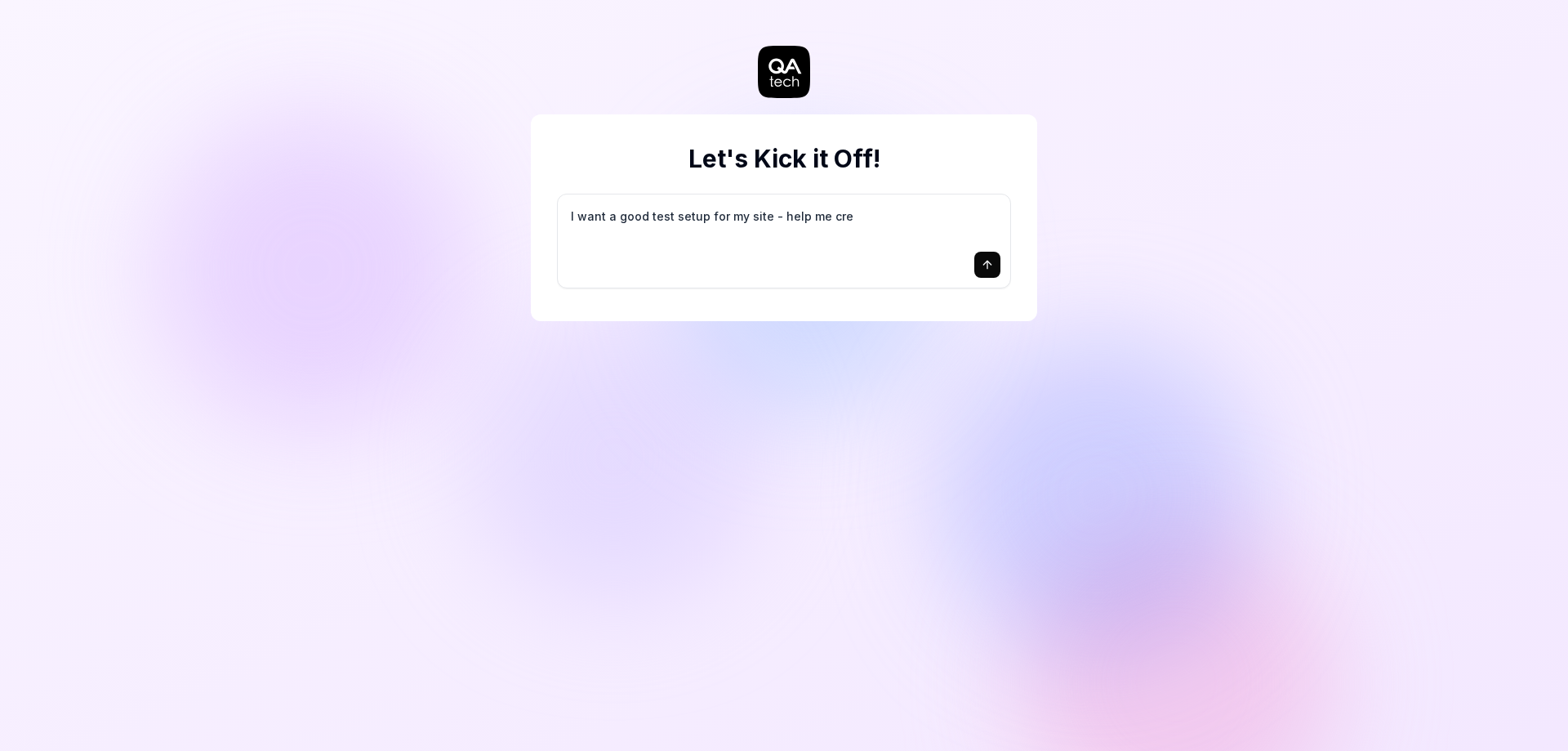
type textarea "*"
type textarea "I want a good test setup for my site - help me crea"
type textarea "*"
type textarea "I want a good test setup for my site - help me creat"
type textarea "*"
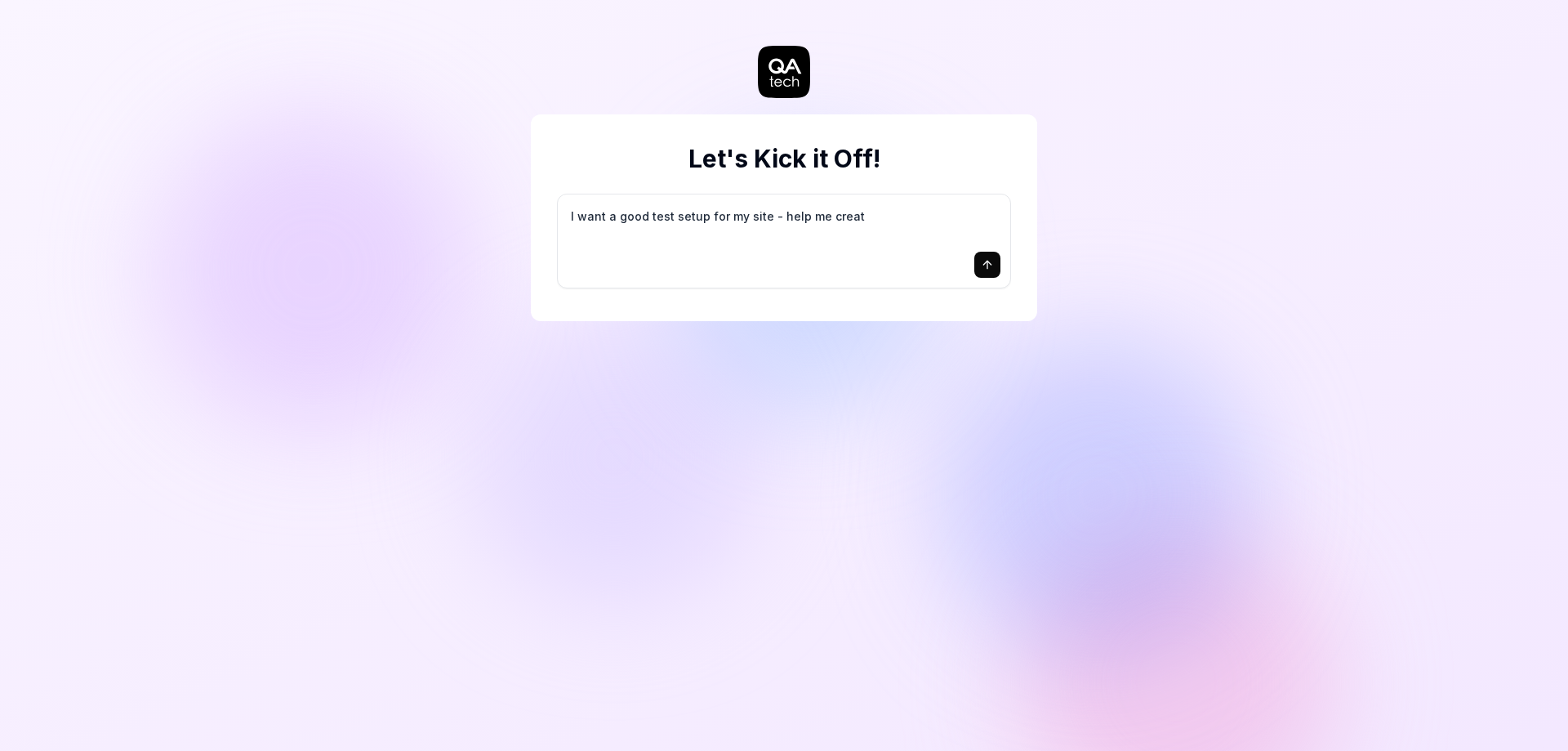
type textarea "I want a good test setup for my site - help me create"
type textarea "*"
type textarea "I want a good test setup for my site - help me create"
type textarea "*"
type textarea "I want a good test setup for my site - help me create t"
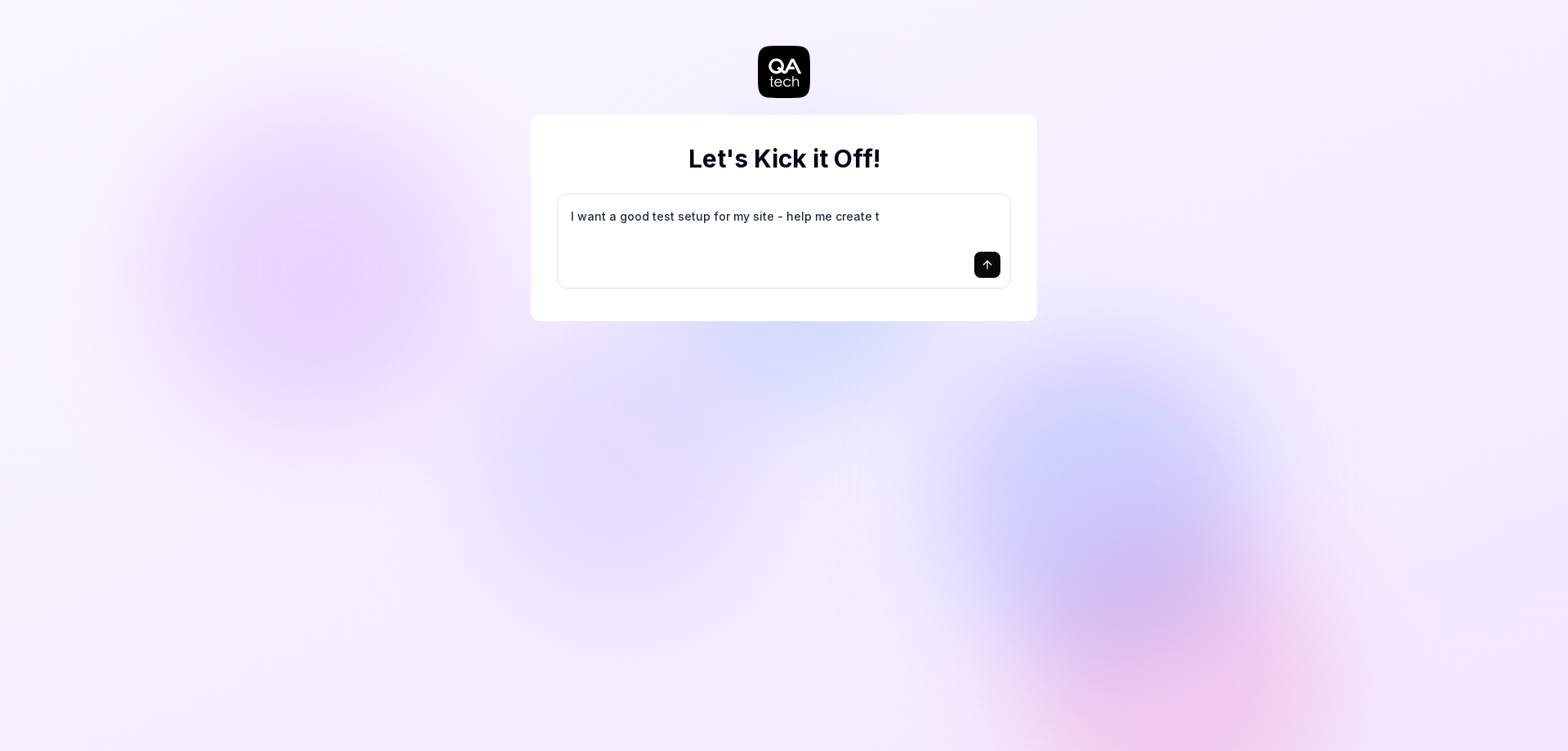
type textarea "*"
type textarea "I want a good test setup for my site - help me create th"
type textarea "*"
type textarea "I want a good test setup for my site - help me create the"
type textarea "*"
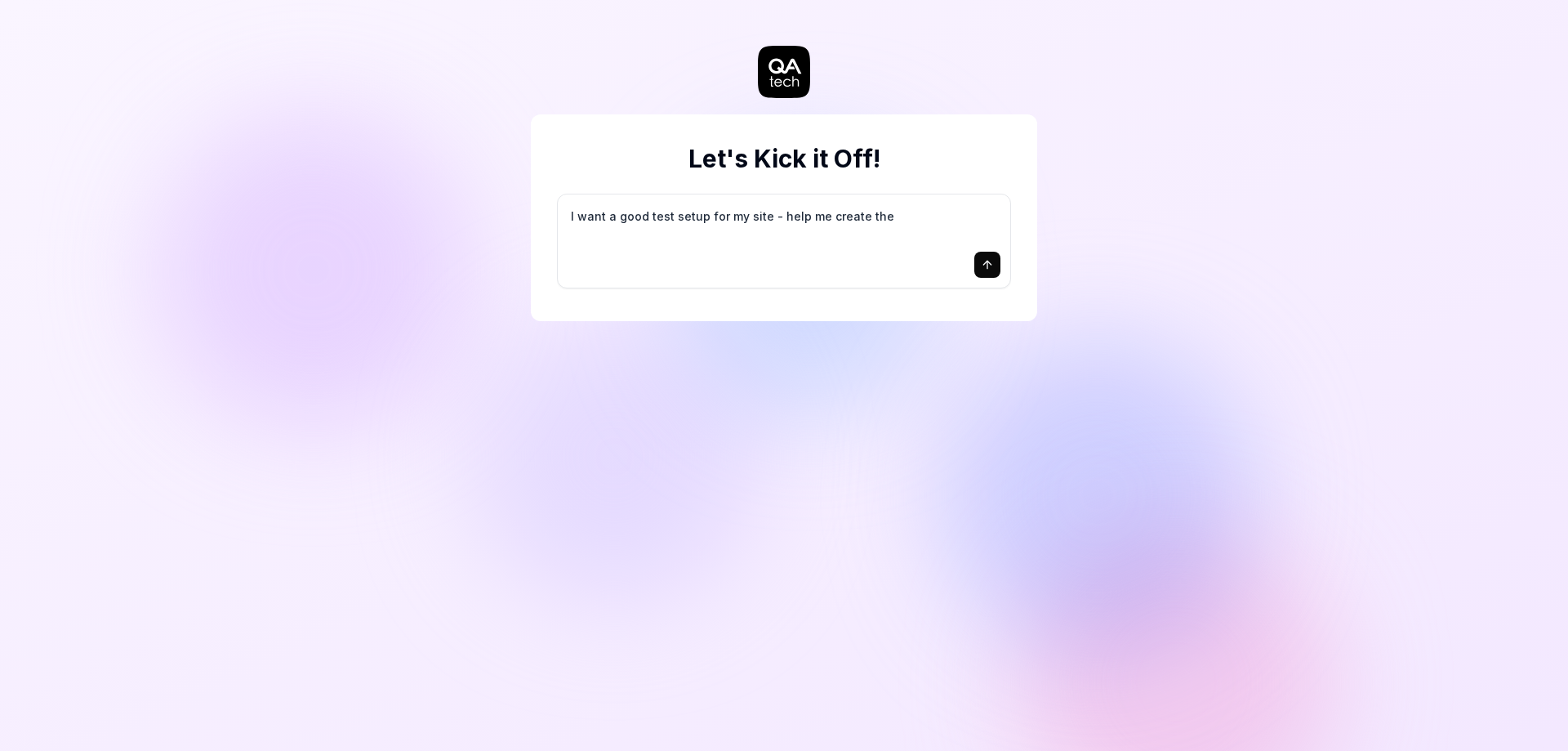
type textarea "I want a good test setup for my site - help me create the"
type textarea "*"
type textarea "I want a good test setup for my site - help me create the f"
type textarea "*"
type textarea "I want a good test setup for my site - help me create the fi"
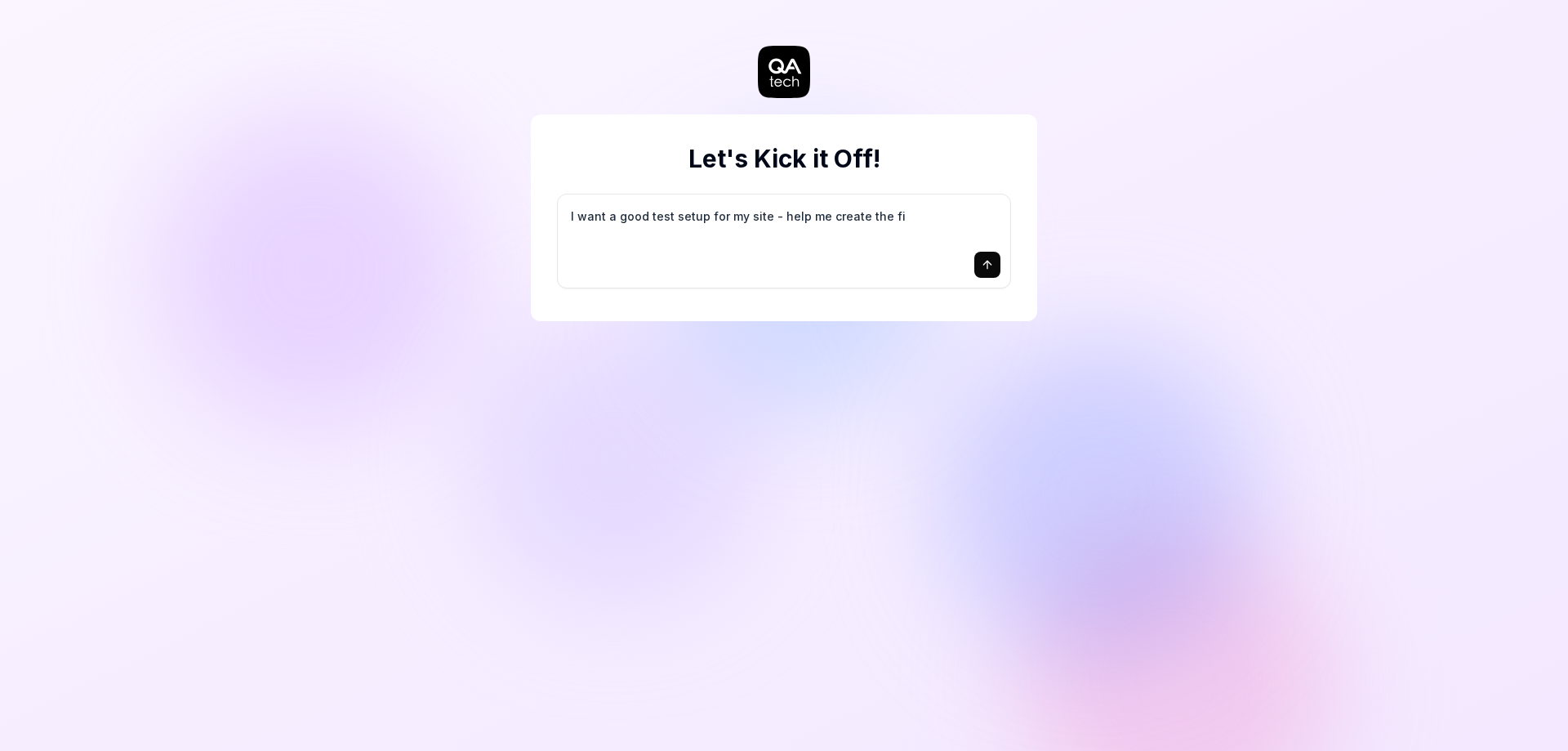
type textarea "*"
type textarea "I want a good test setup for my site - help me create the fir"
type textarea "*"
type textarea "I want a good test setup for my site - help me create the firs"
type textarea "*"
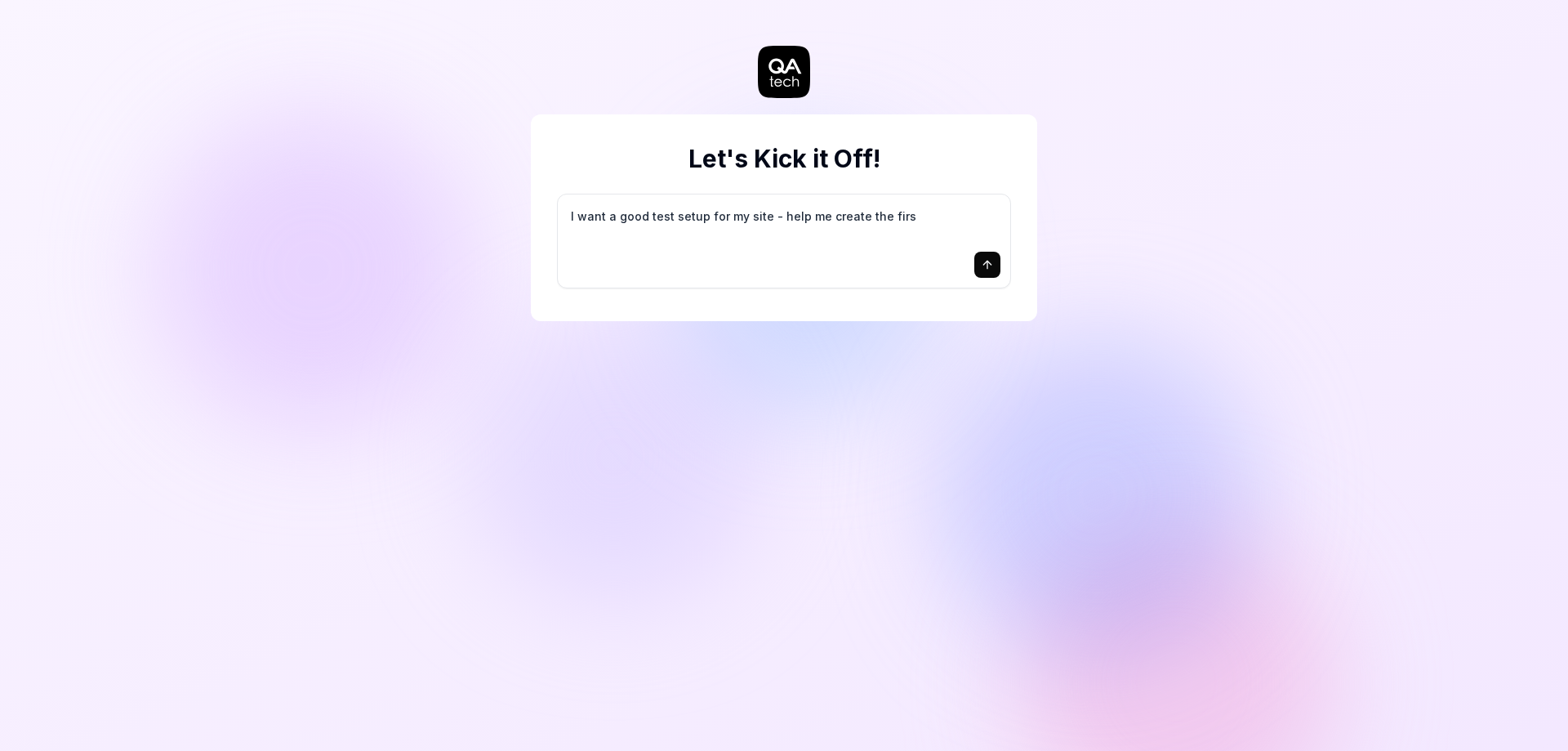
type textarea "I want a good test setup for my site - help me create the first"
type textarea "*"
type textarea "I want a good test setup for my site - help me create the first"
type textarea "*"
type textarea "I want a good test setup for my site - help me create the first 3"
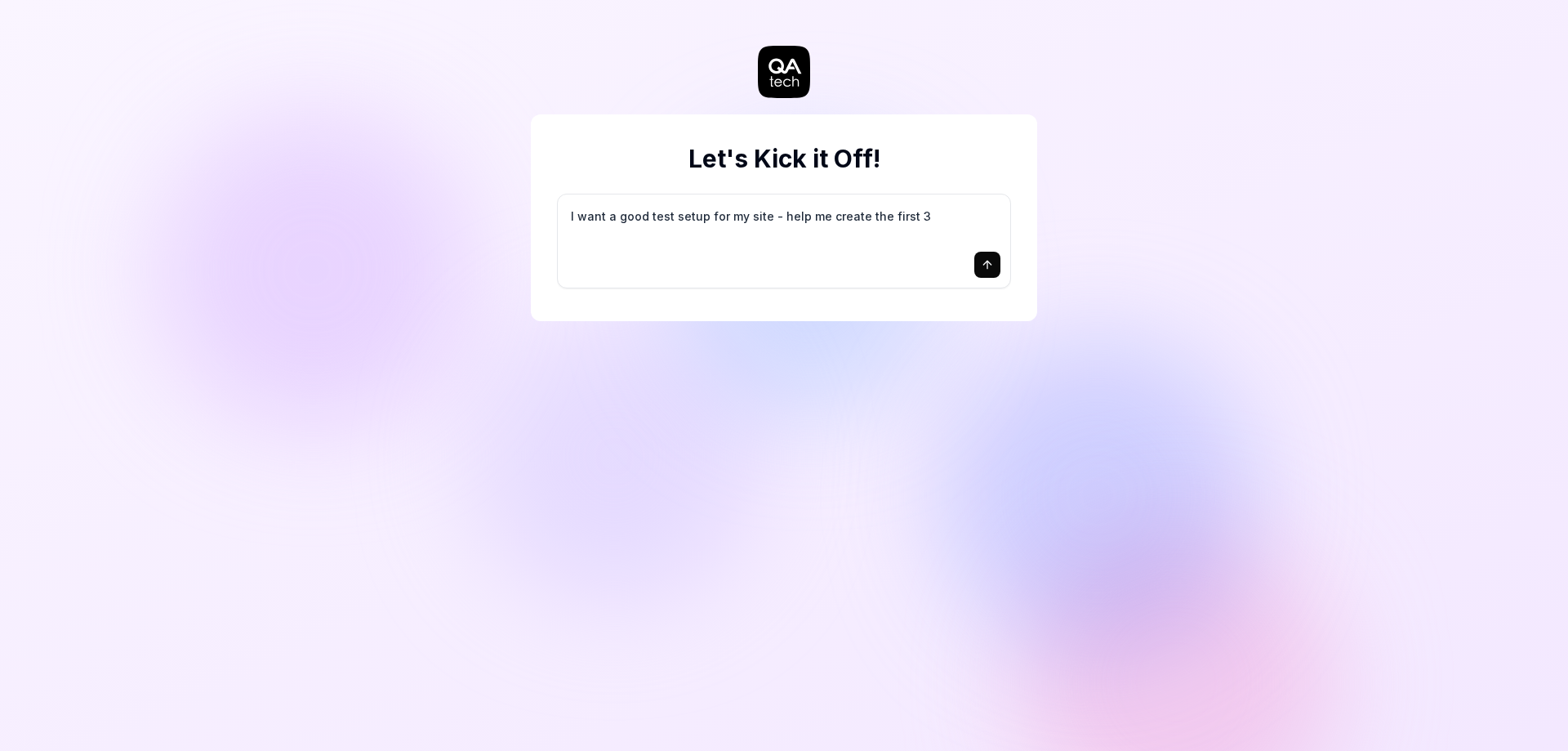
type textarea "*"
type textarea "I want a good test setup for my site - help me create the first 3-"
type textarea "*"
type textarea "I want a good test setup for my site - help me create the first 3-5"
type textarea "*"
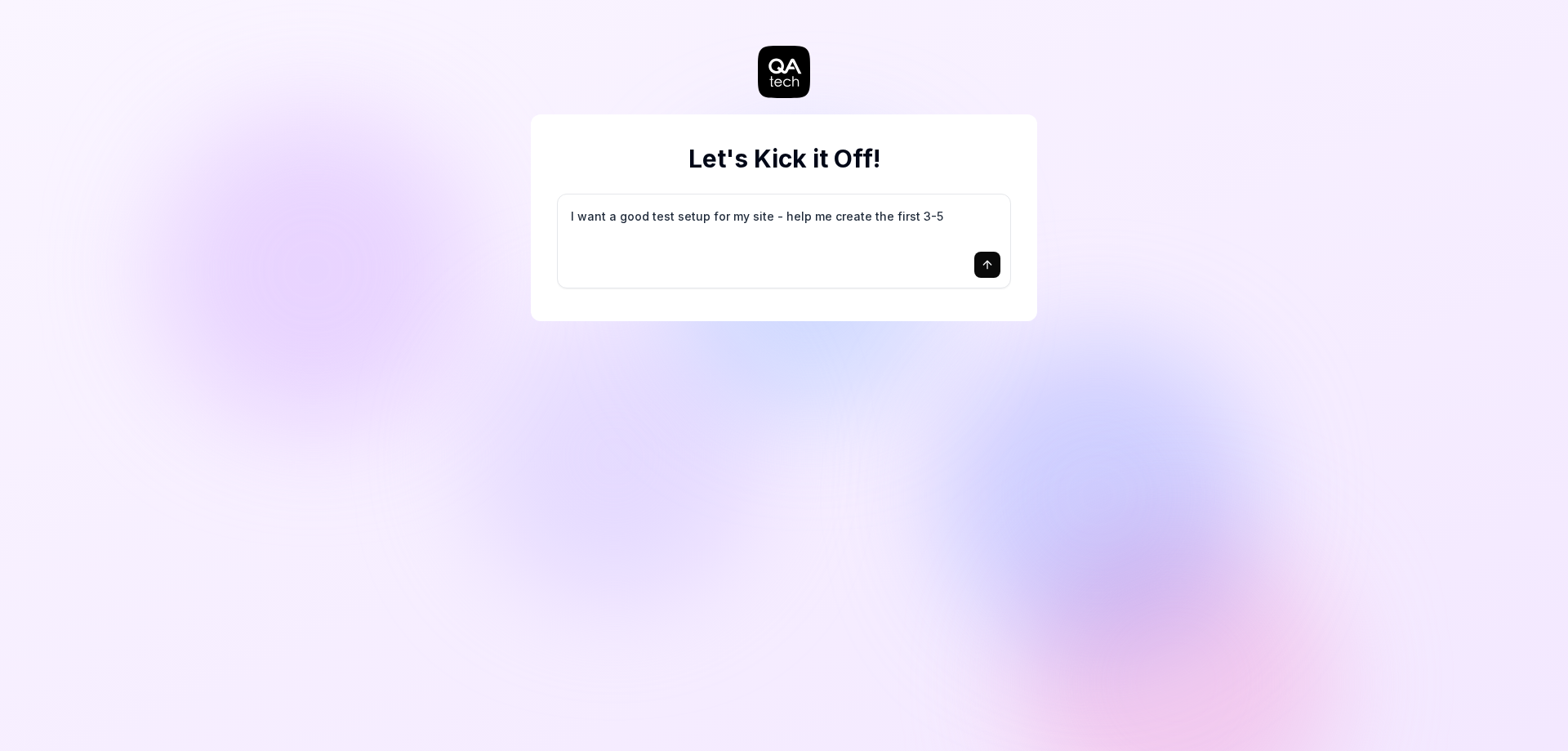
type textarea "I want a good test setup for my site - help me create the first 3-5"
type textarea "*"
type textarea "I want a good test setup for my site - help me create the first 3-5 t"
type textarea "*"
type textarea "I want a good test setup for my site - help me create the first 3-5 te"
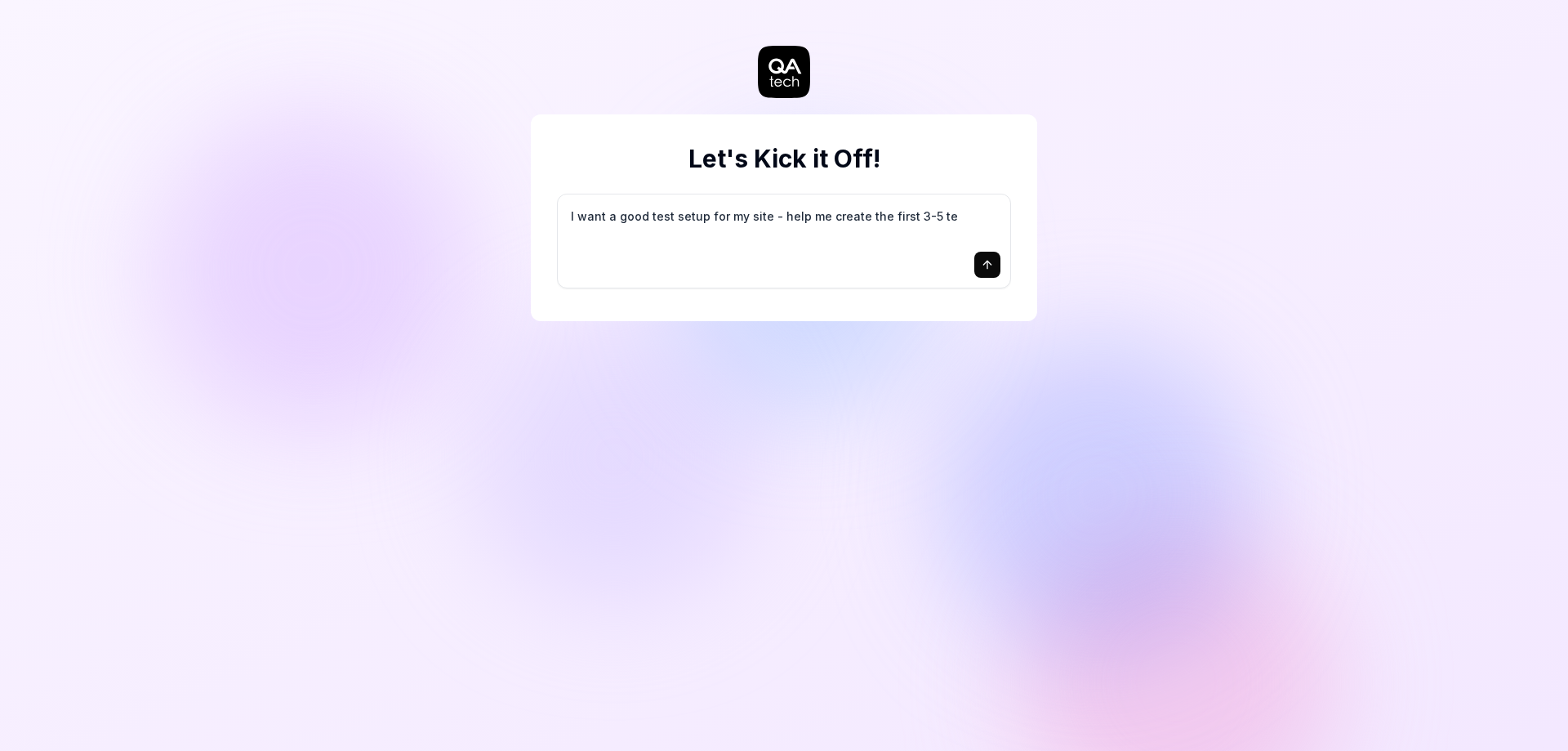
type textarea "*"
type textarea "I want a good test setup for my site - help me create the first 3-5 tes"
type textarea "*"
type textarea "I want a good test setup for my site - help me create the first 3-5 test"
type textarea "*"
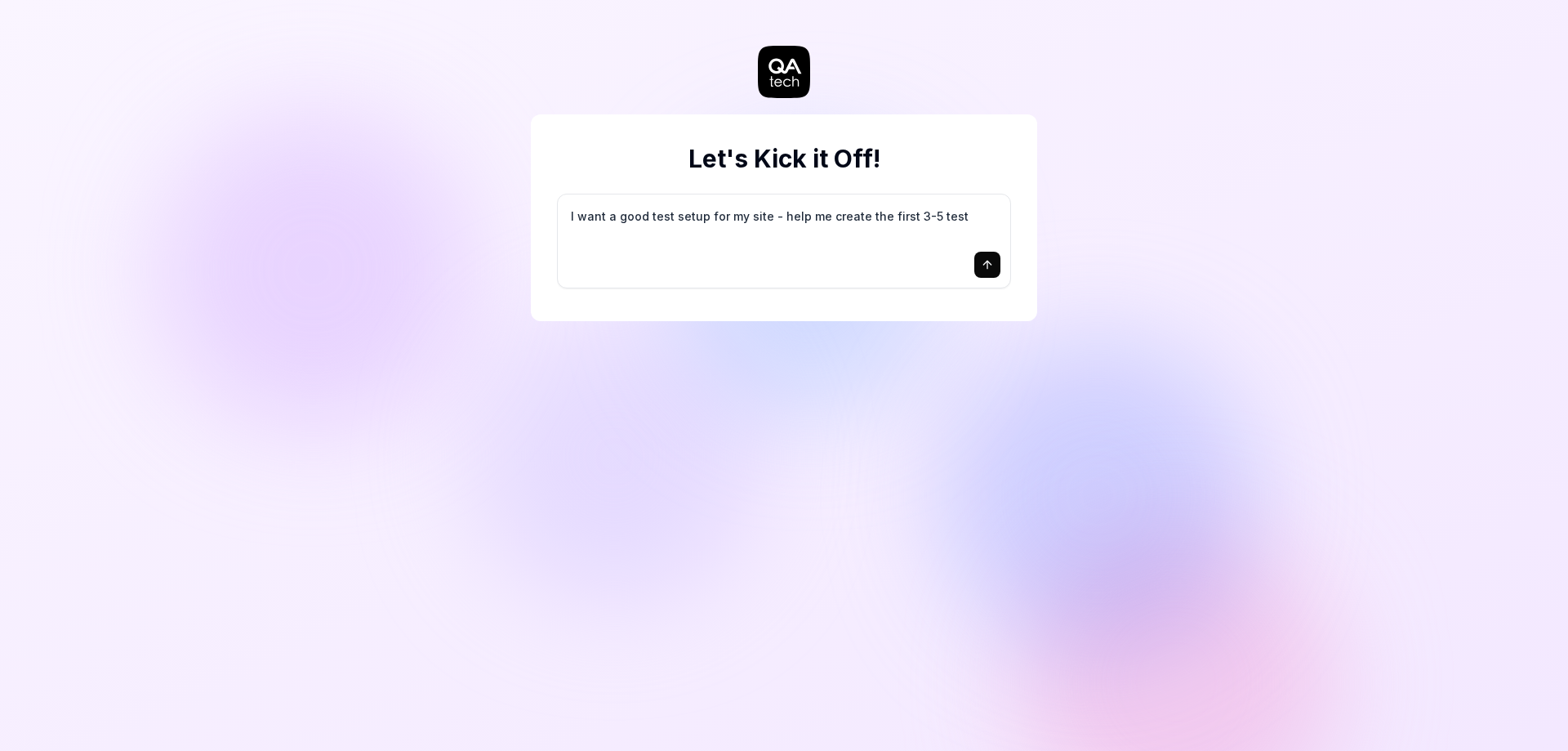
type textarea "I want a good test setup for my site - help me create the first 3-5 test"
type textarea "*"
type textarea "I want a good test setup for my site - help me create the first 3-5 test c"
type textarea "*"
type textarea "I want a good test setup for my site - help me create the first 3-5 test ca"
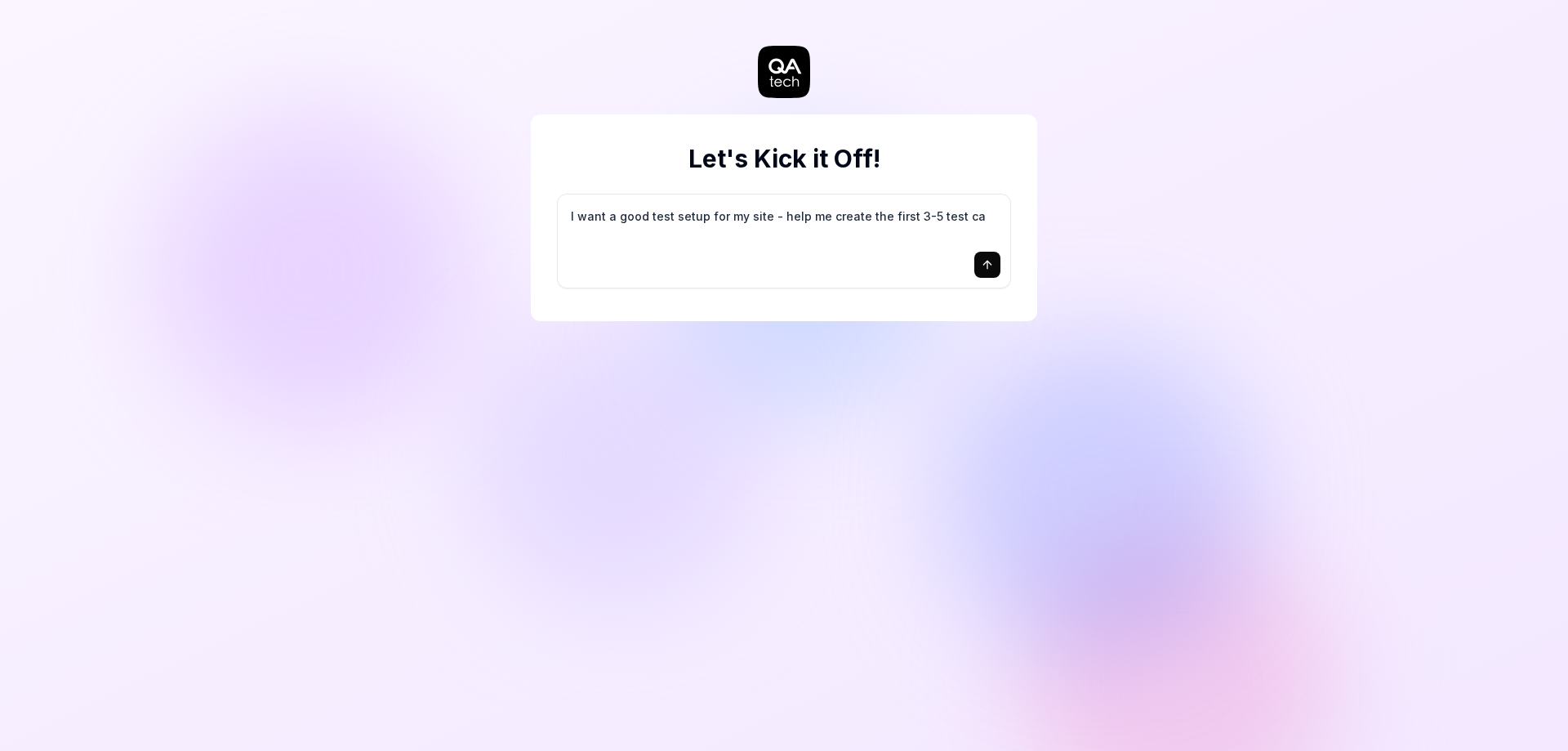
type textarea "*"
type textarea "I want a good test setup for my site - help me create the first 3-5 test cas"
type textarea "*"
type textarea "I want a good test setup for my site - help me create the first 3-5 test case"
type textarea "*"
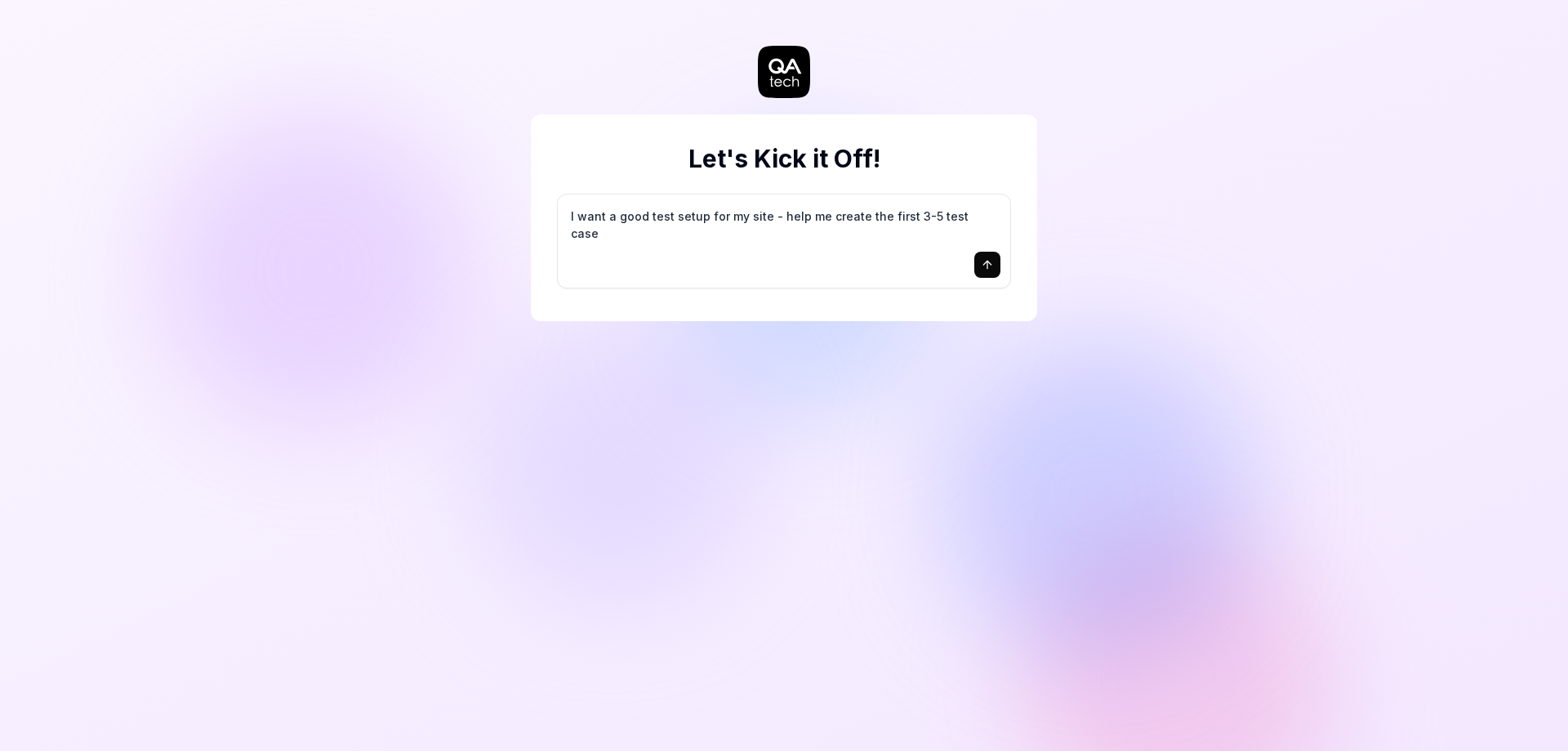
type textarea "I want a good test setup for my site - help me create the first 3-5 test cases"
click at [985, 260] on icon "submit" at bounding box center [988, 265] width 13 height 13
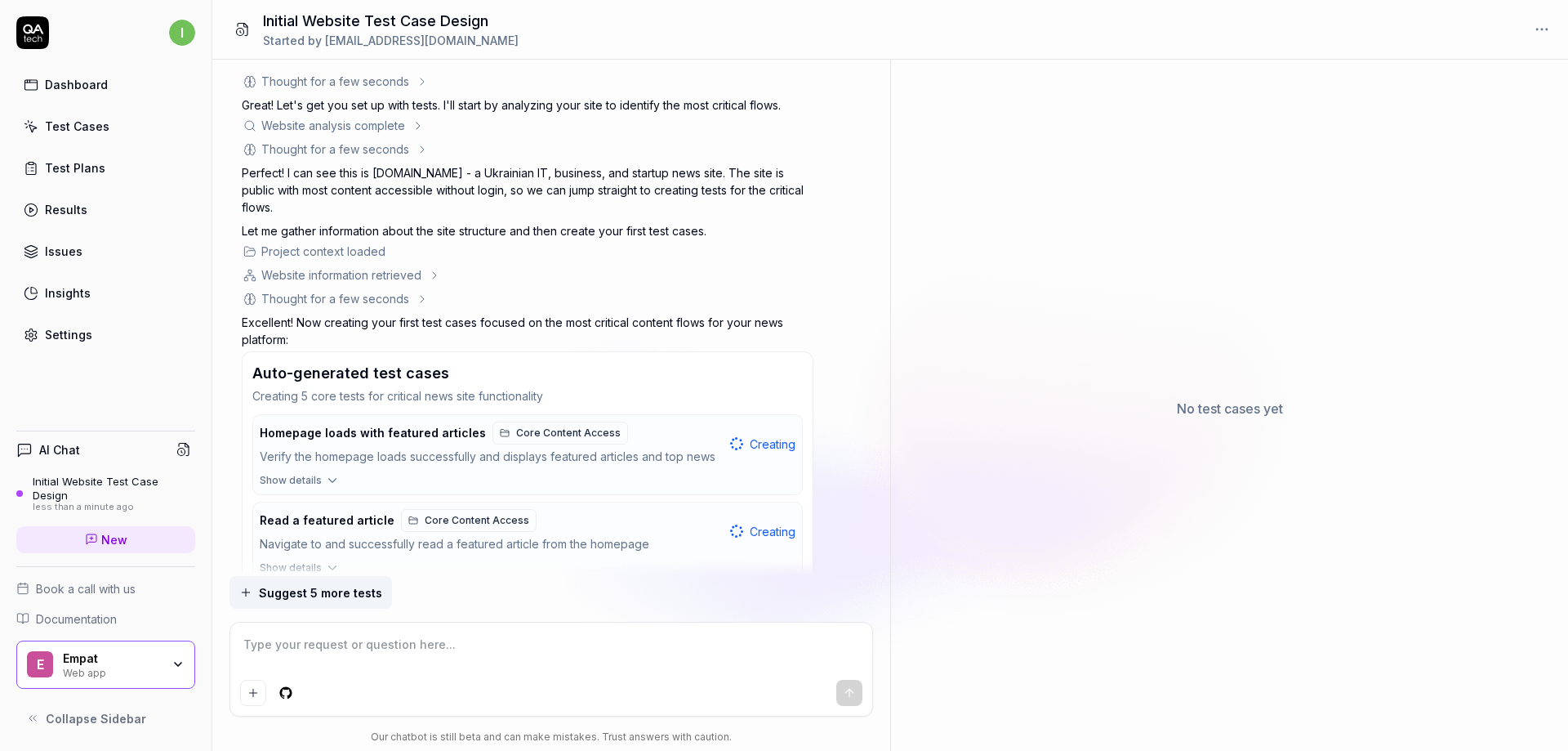
click at [749, 453] on button "Homepage loads with featured articles Core Content Access Verify the homepage l…" at bounding box center [527, 444] width 549 height 58
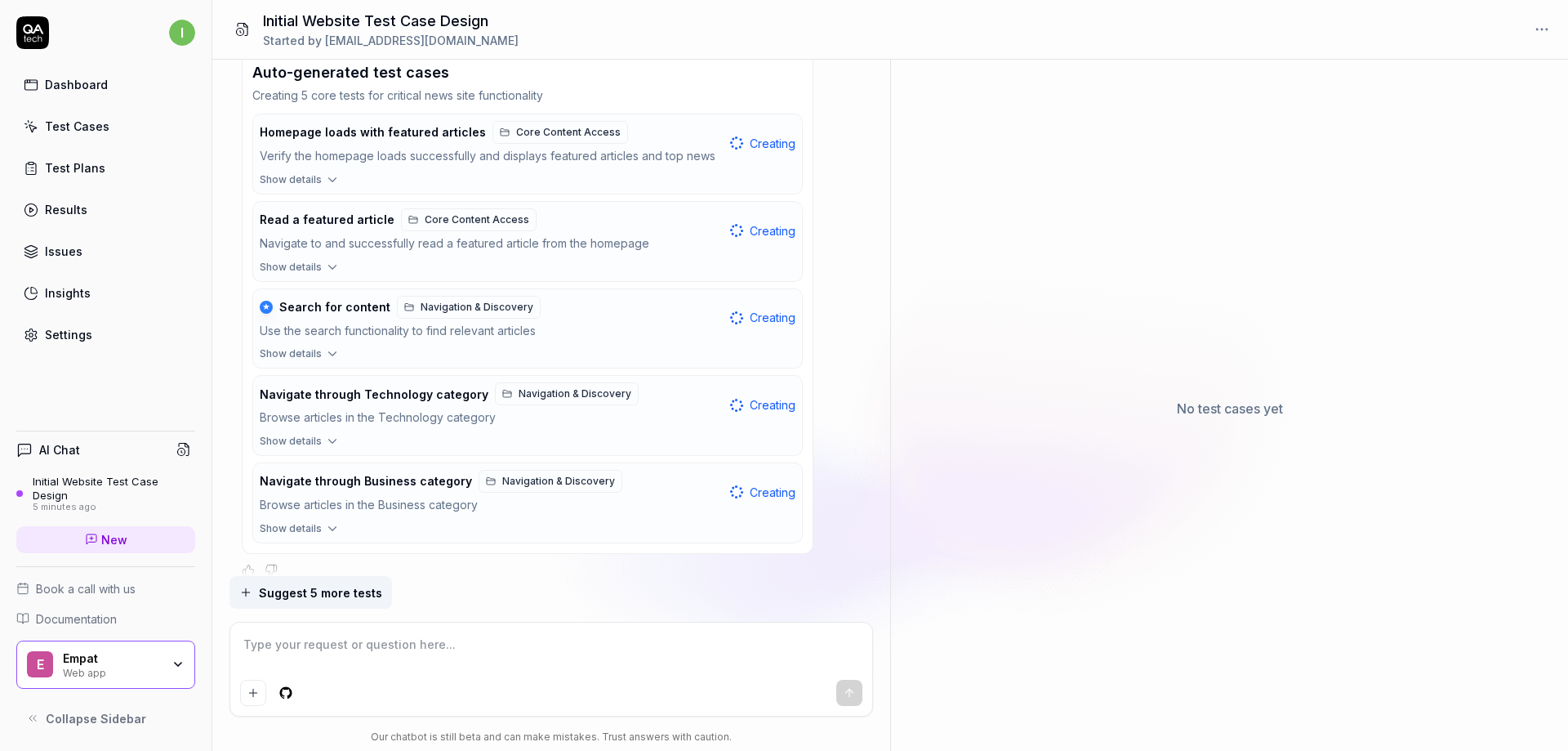
scroll to position [120, 0]
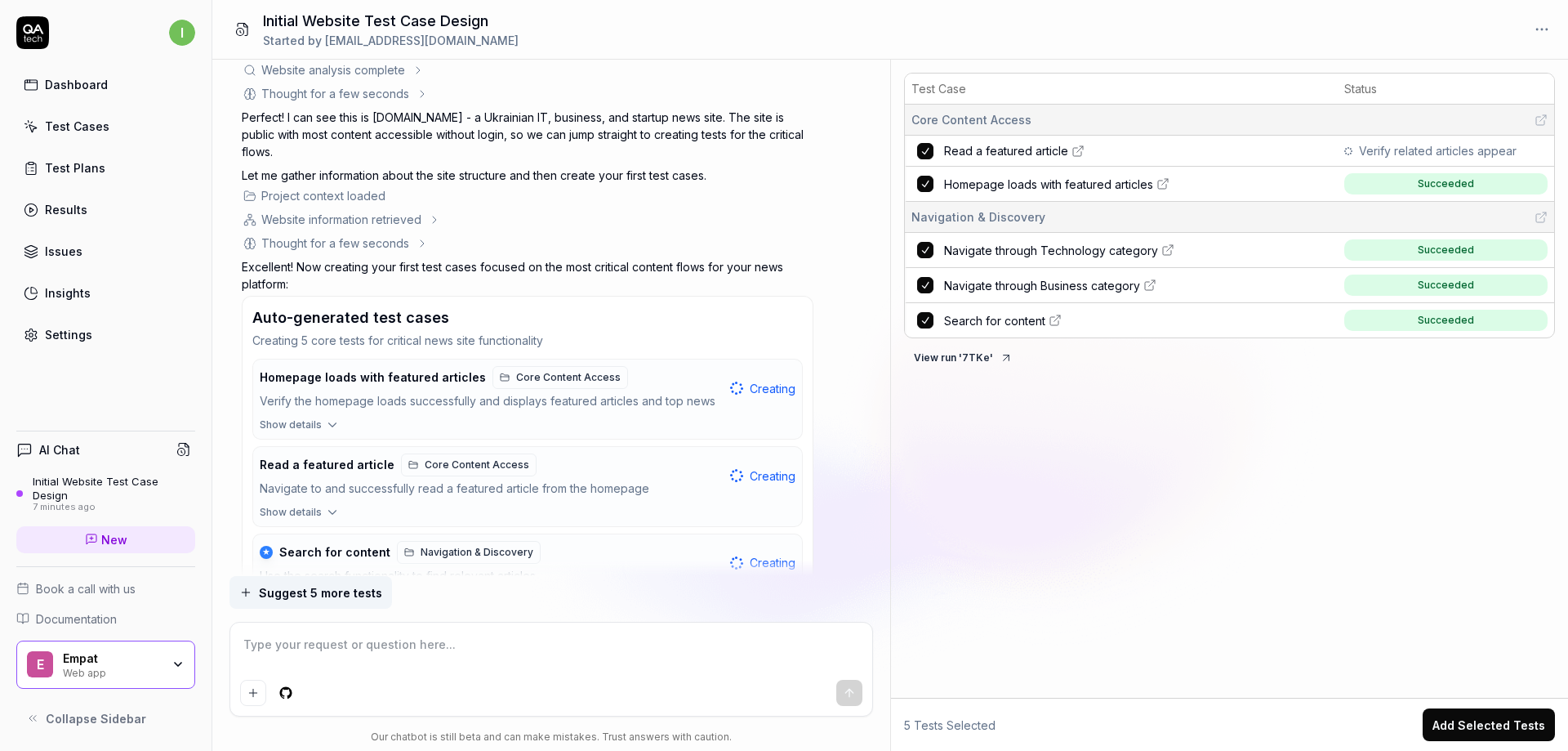
type textarea "*"
